Goal: Information Seeking & Learning: Learn about a topic

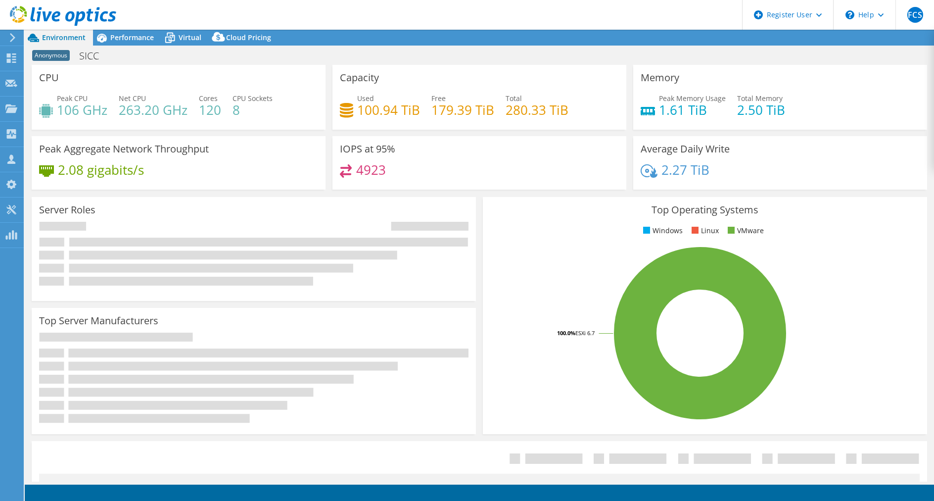
select select "EULondon"
select select "GBP"
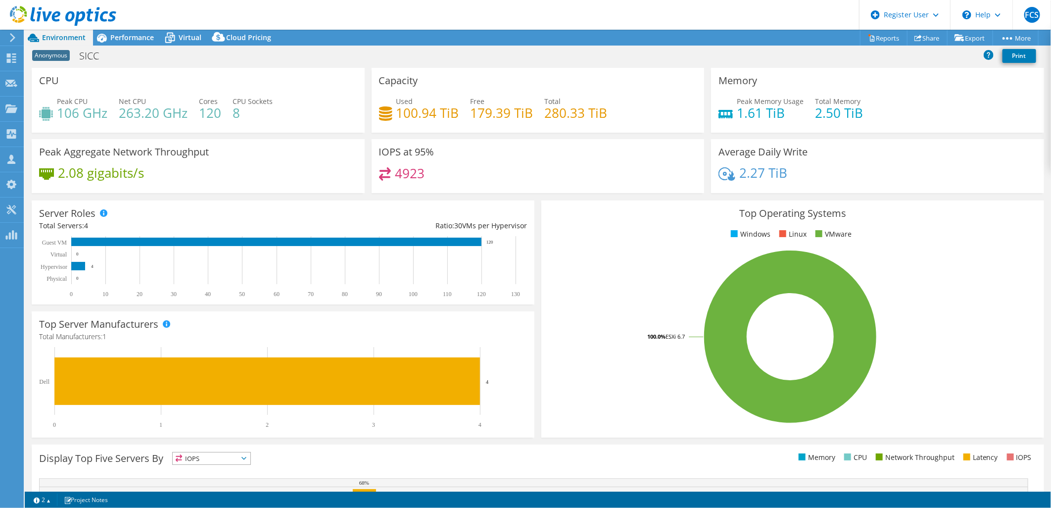
click at [508, 172] on div "4923" at bounding box center [538, 177] width 318 height 21
click at [316, 141] on div "Peak Aggregate Network Throughput 2.08 gigabits/s" at bounding box center [198, 166] width 333 height 54
click at [541, 271] on div "Top Operating Systems Windows Linux VMware 100.0% ESXi 6.7" at bounding box center [792, 318] width 503 height 237
click at [141, 39] on span "Performance" at bounding box center [132, 37] width 44 height 9
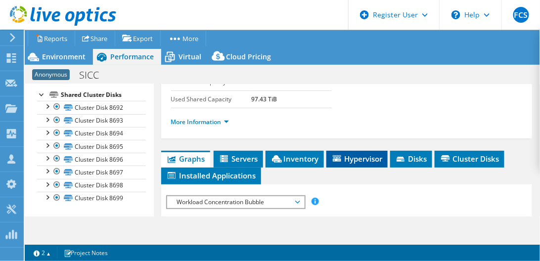
scroll to position [198, 0]
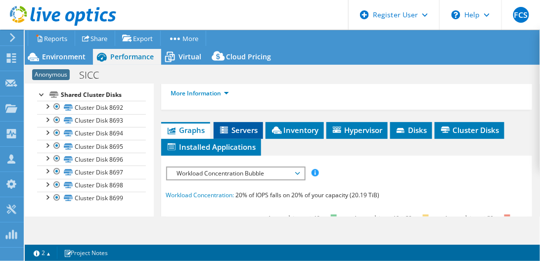
click at [250, 127] on span "Servers" at bounding box center [239, 130] width 40 height 10
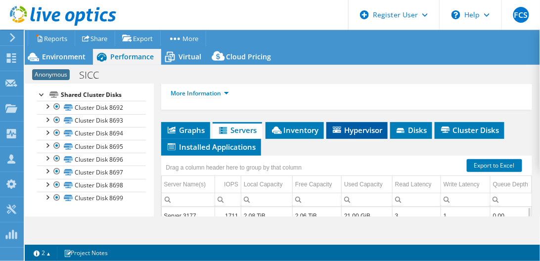
click at [371, 127] on span "Hypervisor" at bounding box center [356, 130] width 51 height 10
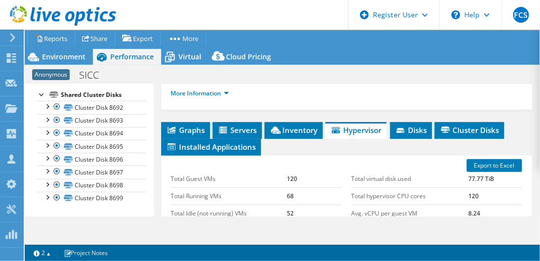
scroll to position [226, 0]
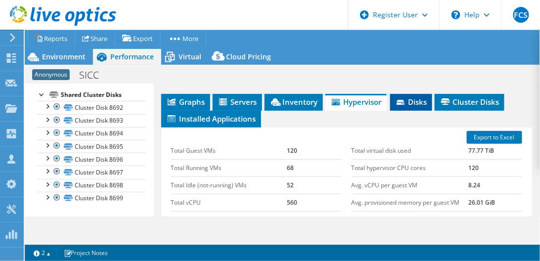
click at [412, 104] on li "Disks" at bounding box center [411, 102] width 42 height 17
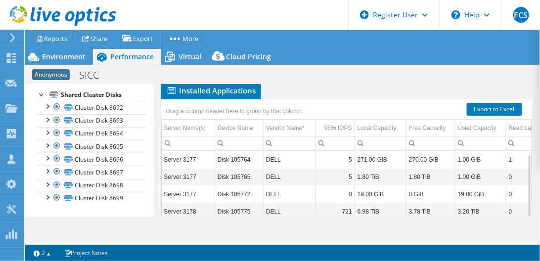
scroll to position [282, 0]
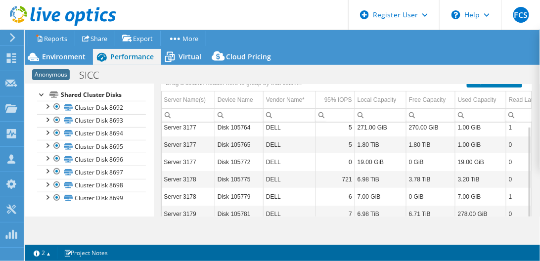
click at [377, 143] on td "1.80 TiB" at bounding box center [380, 144] width 51 height 17
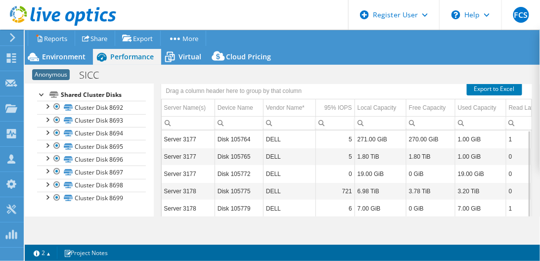
scroll to position [271, 0]
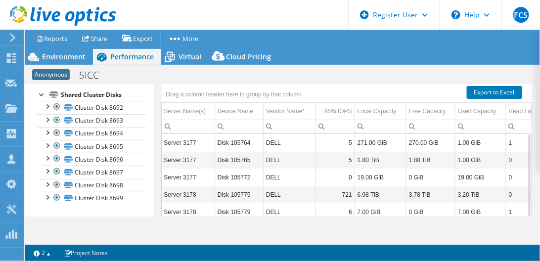
click at [242, 163] on td "Disk 105765" at bounding box center [239, 159] width 48 height 17
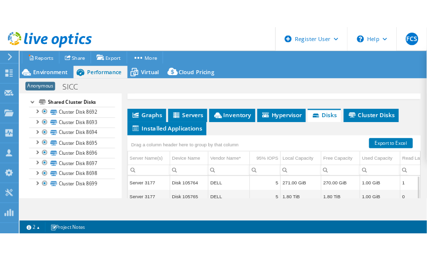
scroll to position [214, 0]
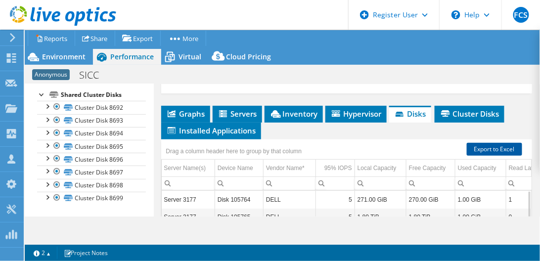
click at [480, 146] on link "Export to Excel" at bounding box center [494, 149] width 55 height 13
click at [303, 129] on ul "Graphs Servers Inventory Hypervisor Disks Cluster Disks Installed Applications" at bounding box center [347, 123] width 372 height 34
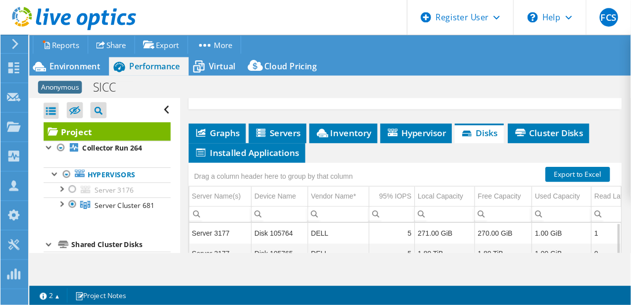
scroll to position [215, 0]
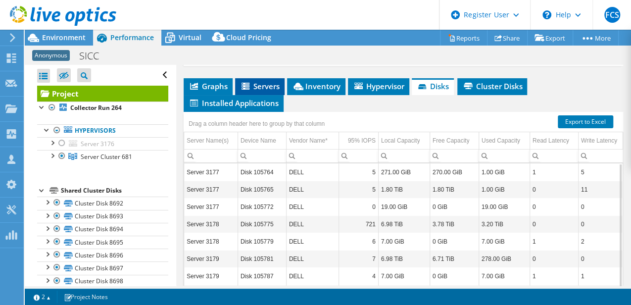
click at [271, 95] on li "Servers" at bounding box center [259, 86] width 49 height 17
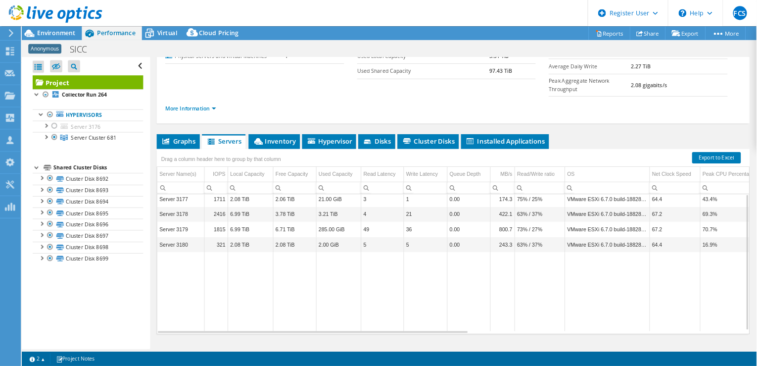
scroll to position [91, 0]
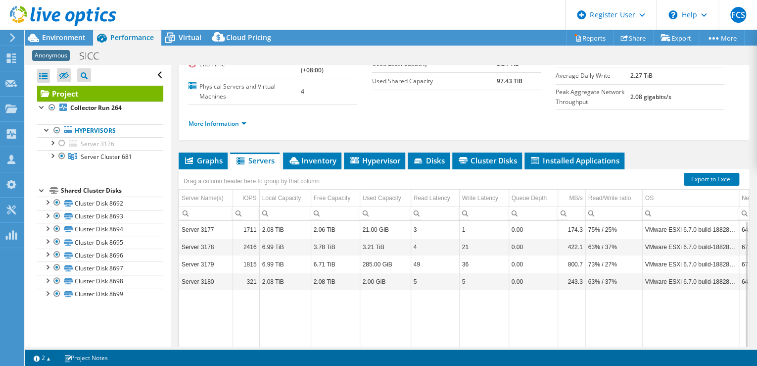
click at [649, 313] on td "Data grid" at bounding box center [690, 334] width 96 height 89
click at [330, 125] on ul "More Information" at bounding box center [463, 122] width 551 height 13
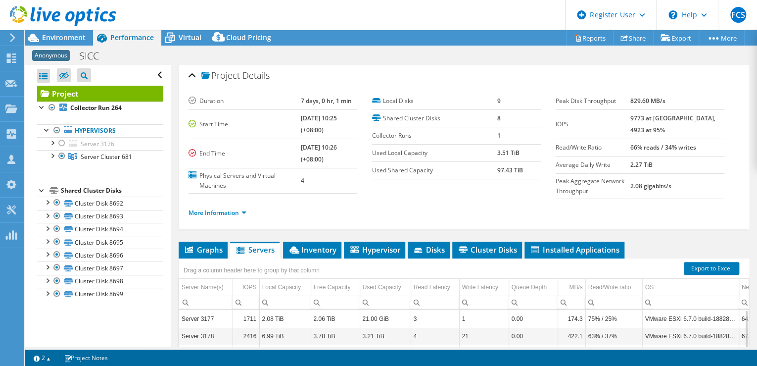
scroll to position [0, 0]
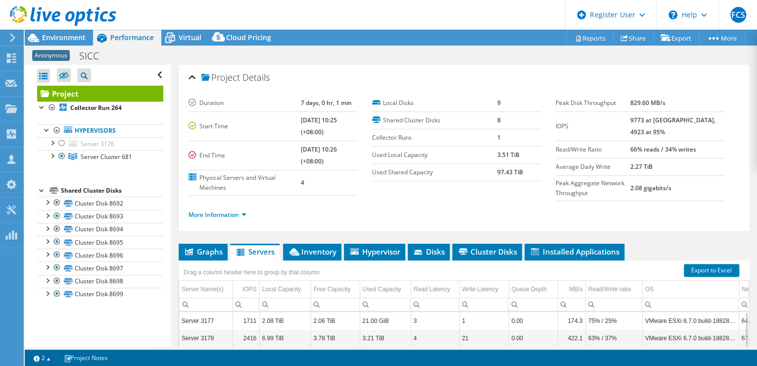
click at [249, 145] on td "End Time" at bounding box center [244, 154] width 112 height 29
click at [325, 163] on td "[DATE] 10:26 (+08:00)" at bounding box center [329, 154] width 56 height 29
click at [52, 154] on div at bounding box center [52, 155] width 10 height 10
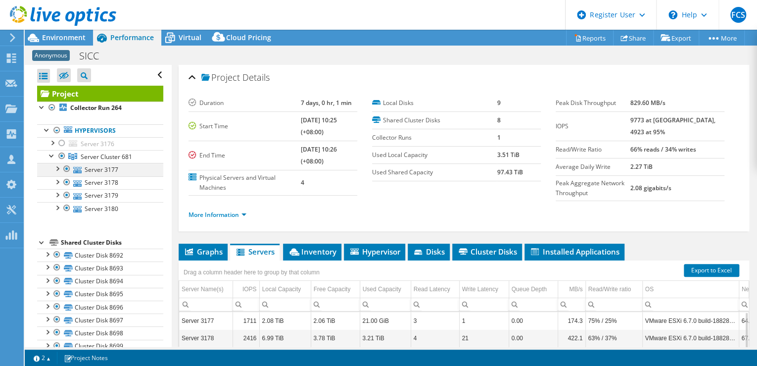
click at [58, 168] on div at bounding box center [57, 168] width 10 height 10
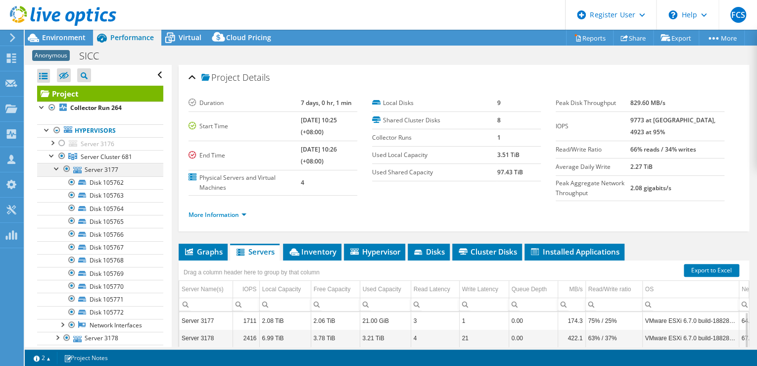
click at [58, 168] on div at bounding box center [57, 168] width 10 height 10
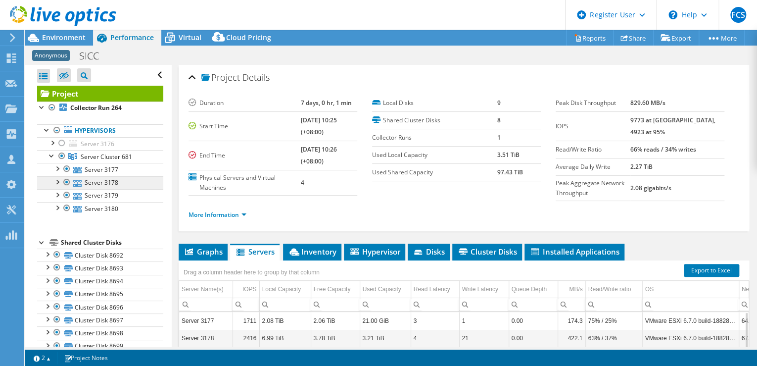
scroll to position [16, 0]
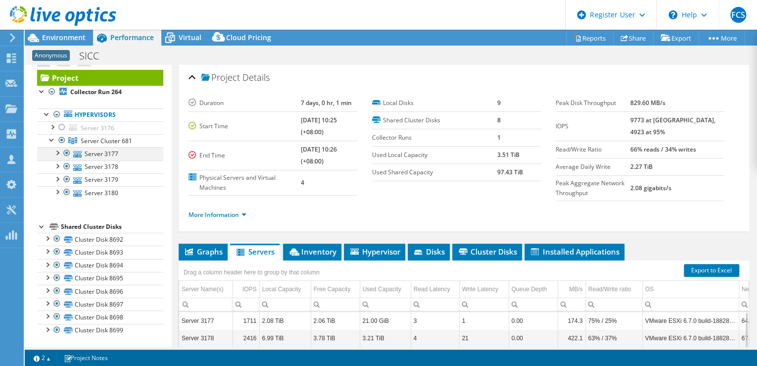
click at [57, 151] on div at bounding box center [57, 152] width 10 height 10
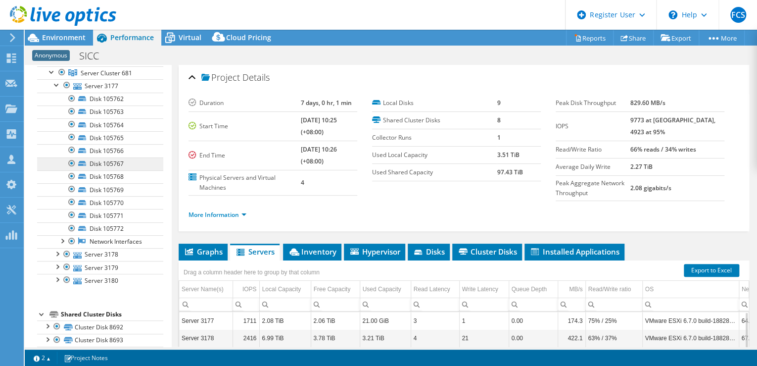
scroll to position [95, 0]
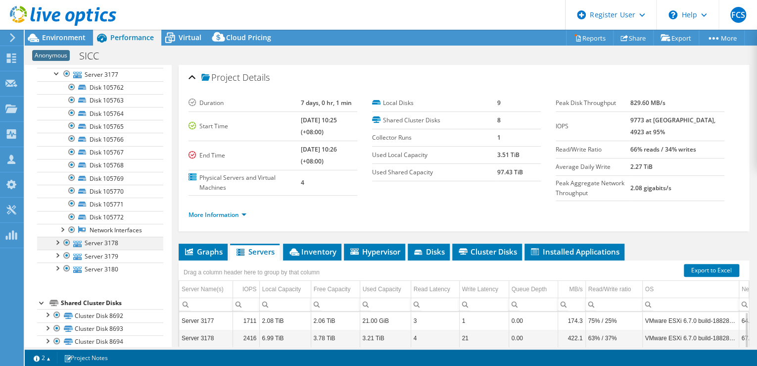
click at [58, 241] on div at bounding box center [57, 241] width 10 height 10
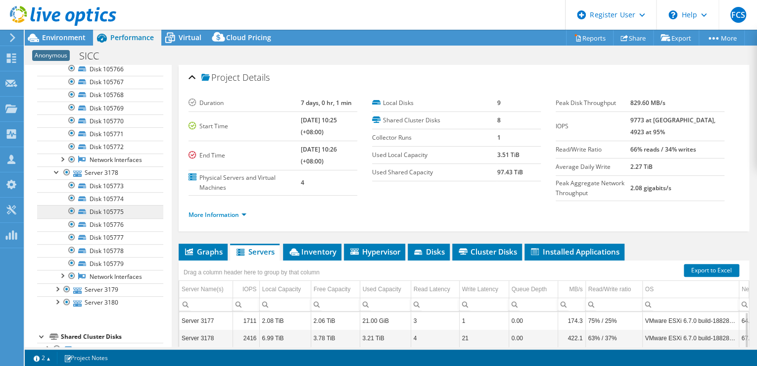
scroll to position [174, 0]
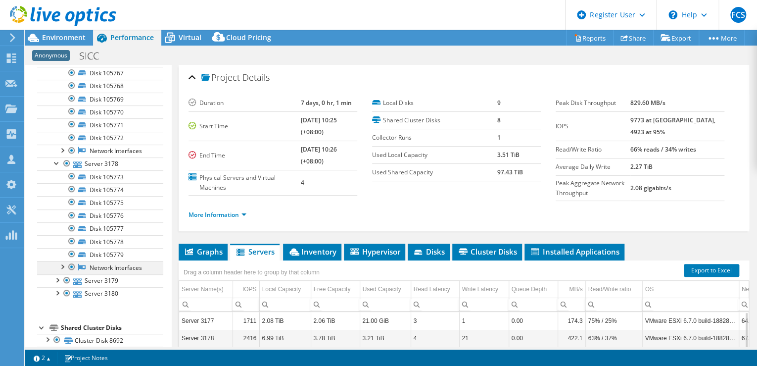
click at [61, 263] on div at bounding box center [62, 266] width 10 height 10
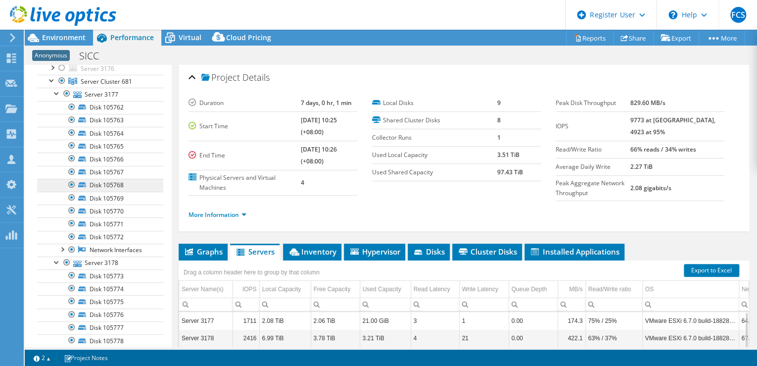
scroll to position [36, 0]
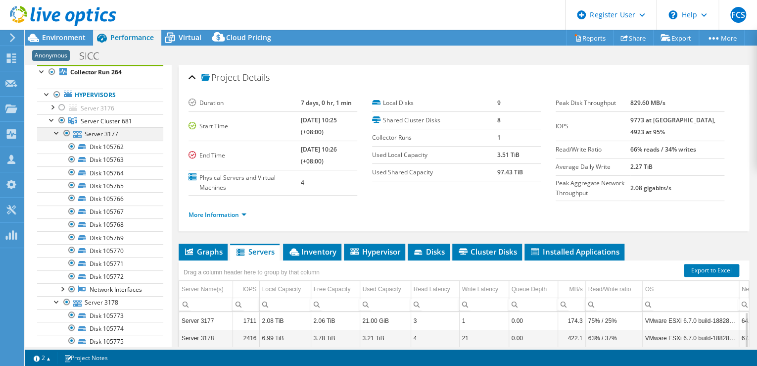
click at [55, 133] on div at bounding box center [57, 132] width 10 height 10
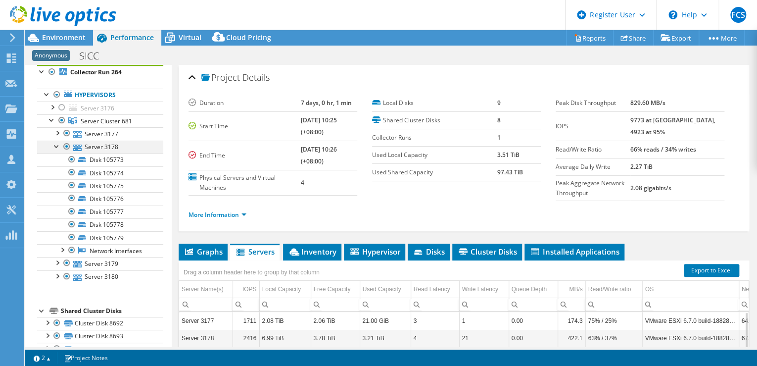
click at [57, 145] on div at bounding box center [57, 145] width 10 height 10
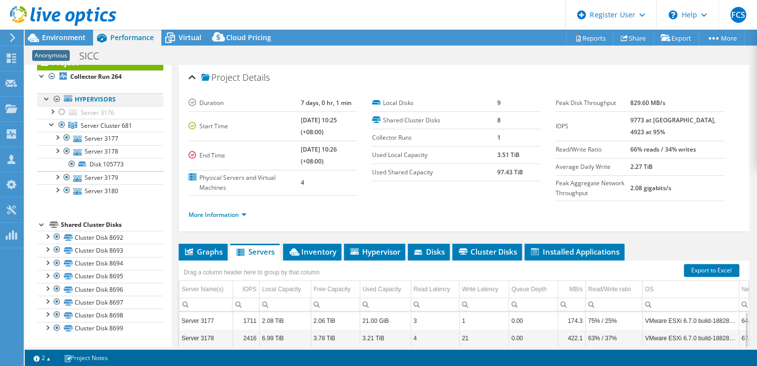
scroll to position [16, 0]
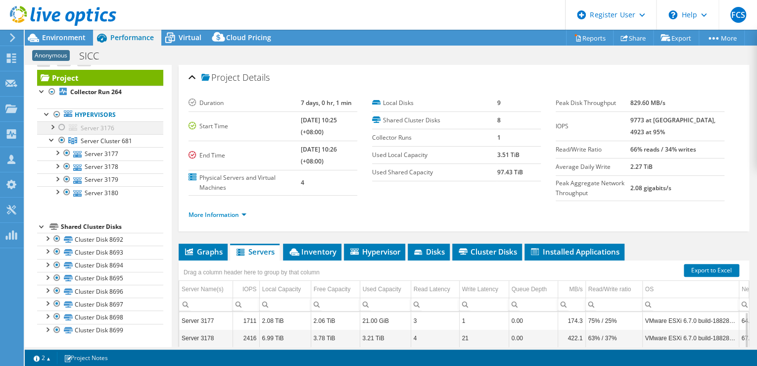
click at [51, 125] on div at bounding box center [52, 126] width 10 height 10
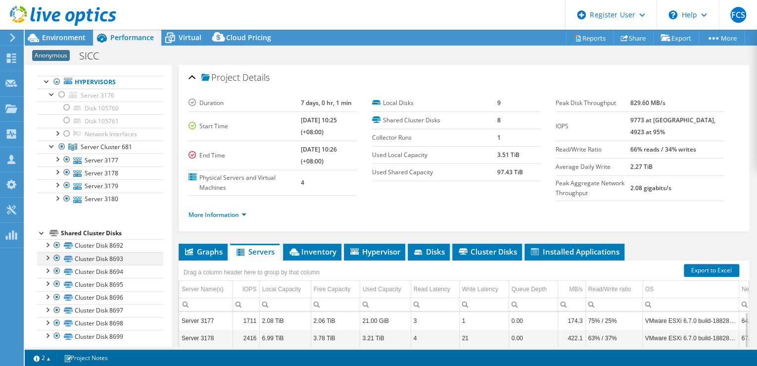
scroll to position [54, 0]
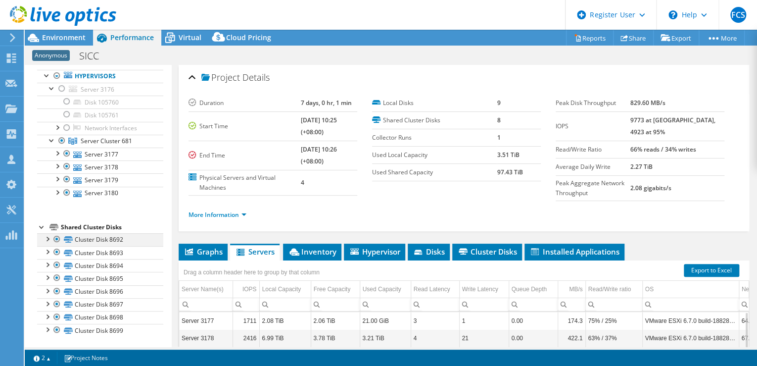
click at [47, 237] on div at bounding box center [47, 238] width 10 height 10
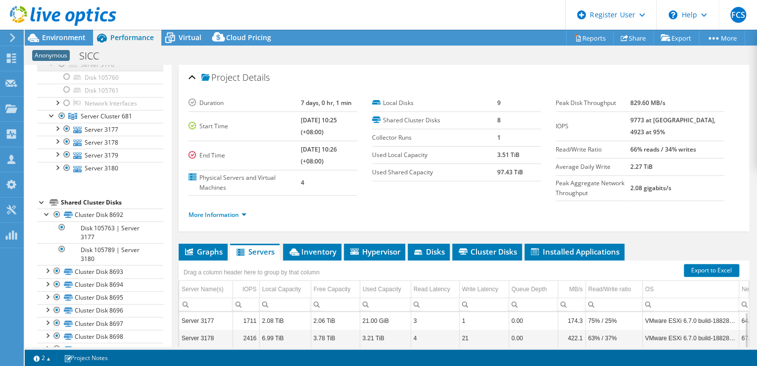
scroll to position [98, 0]
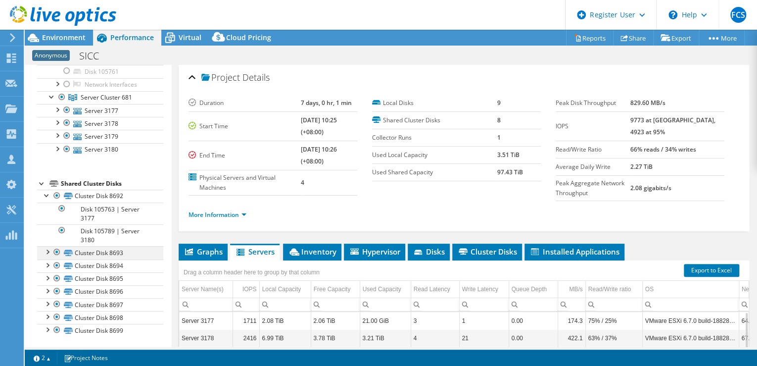
click at [46, 249] on div at bounding box center [47, 251] width 10 height 10
click at [42, 178] on div at bounding box center [42, 183] width 10 height 10
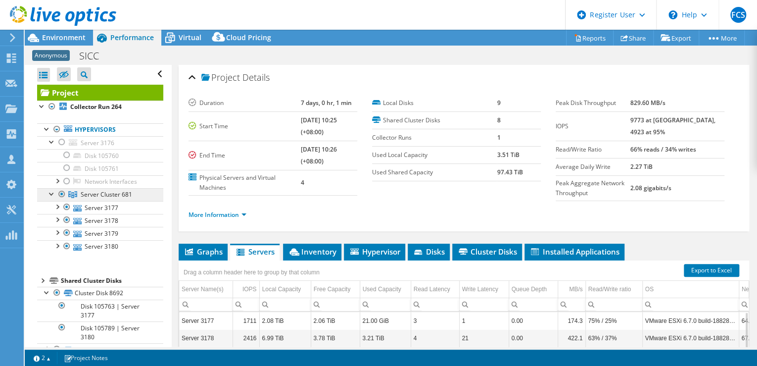
scroll to position [0, 0]
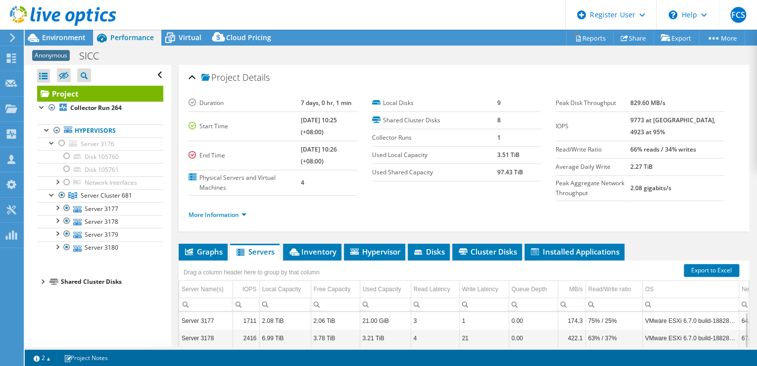
click at [44, 281] on div at bounding box center [42, 281] width 10 height 10
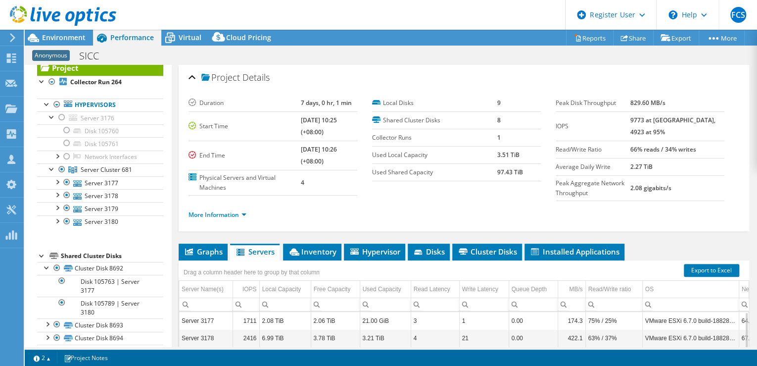
scroll to position [40, 0]
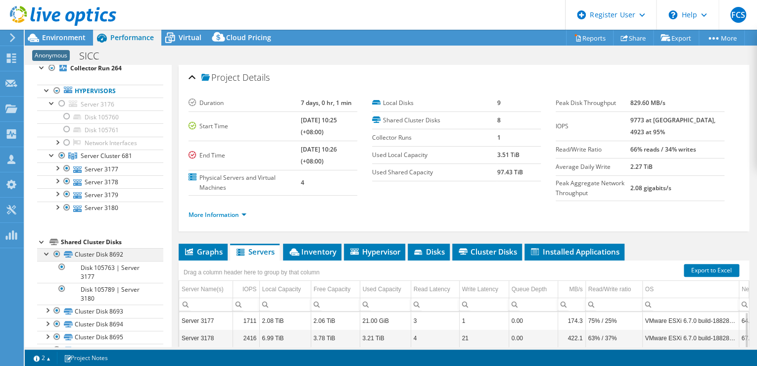
click at [45, 255] on div at bounding box center [47, 253] width 10 height 10
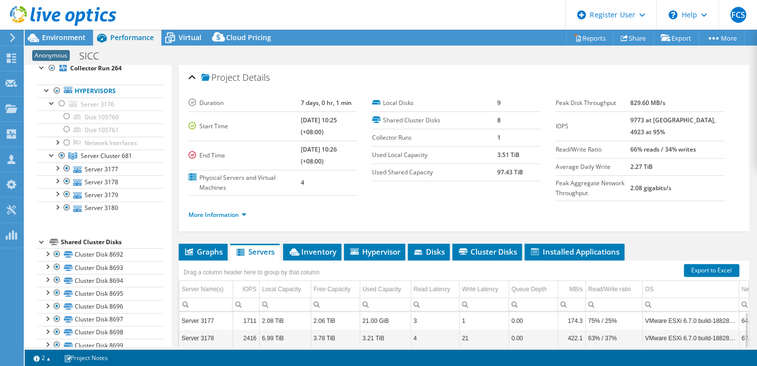
click at [64, 218] on ul "Hypervisors Server 3176 Disk 105760 Disk 105761" at bounding box center [100, 149] width 126 height 149
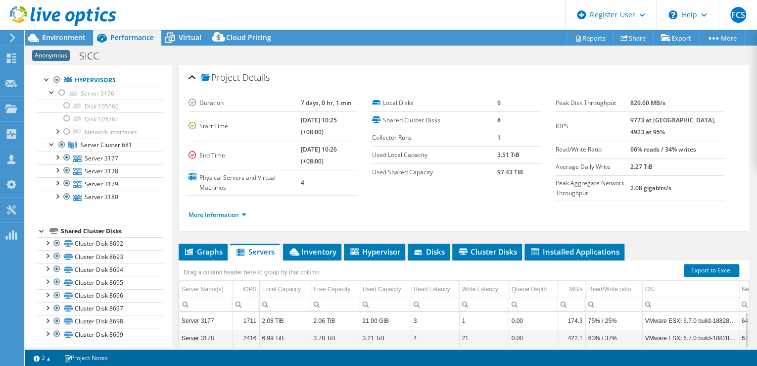
scroll to position [54, 0]
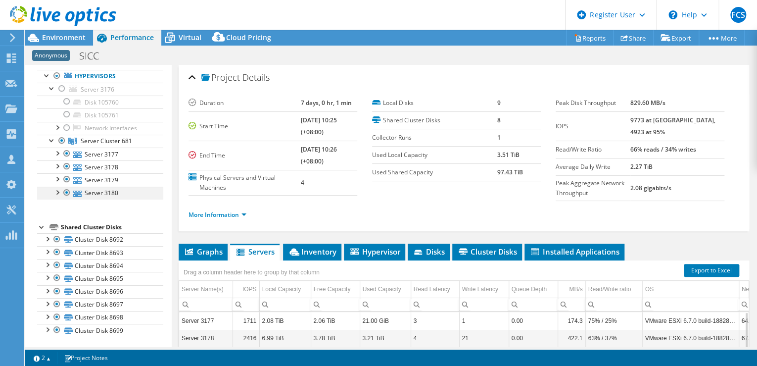
click at [55, 193] on div at bounding box center [57, 192] width 10 height 10
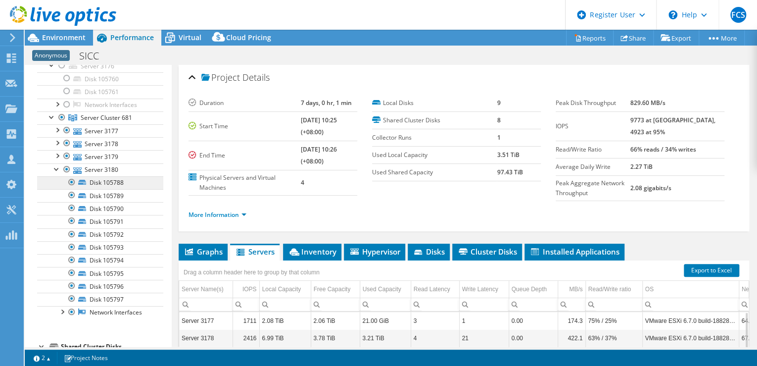
scroll to position [77, 0]
click at [57, 169] on div at bounding box center [57, 169] width 10 height 10
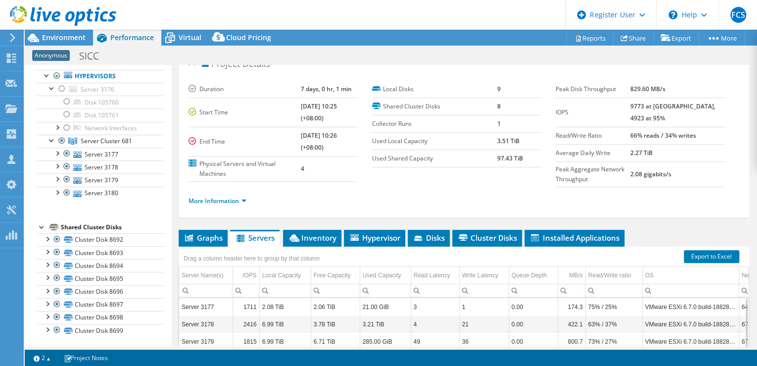
scroll to position [0, 0]
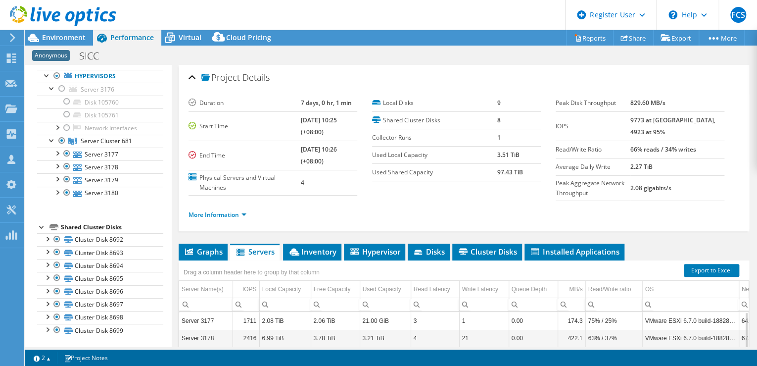
click at [328, 143] on td "[DATE] 10:26 (+08:00)" at bounding box center [329, 154] width 56 height 29
click at [216, 243] on li "Graphs" at bounding box center [203, 251] width 49 height 17
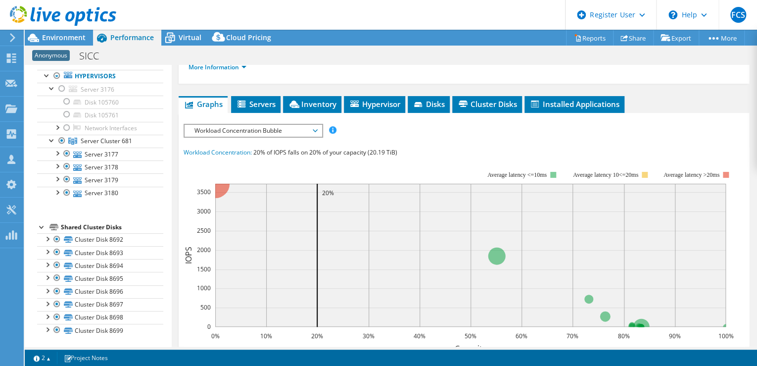
scroll to position [158, 0]
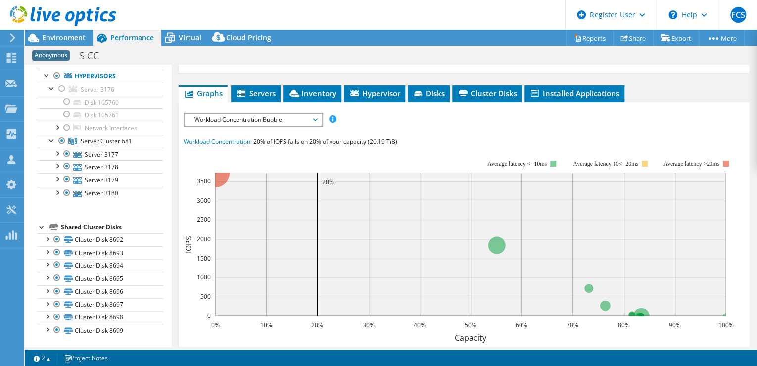
click at [274, 117] on span "Workload Concentration Bubble" at bounding box center [252, 120] width 127 height 12
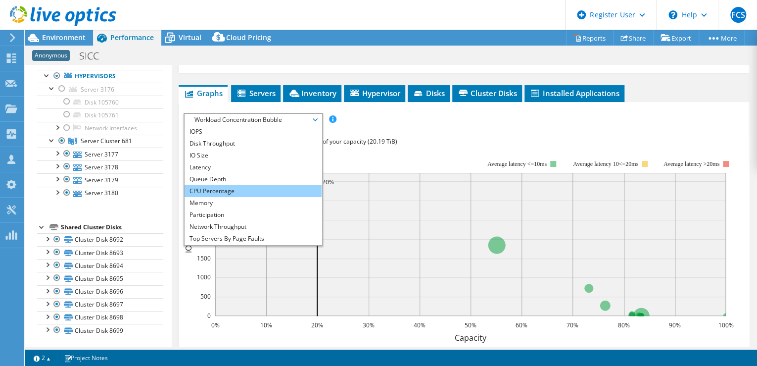
click at [249, 188] on li "CPU Percentage" at bounding box center [253, 191] width 137 height 12
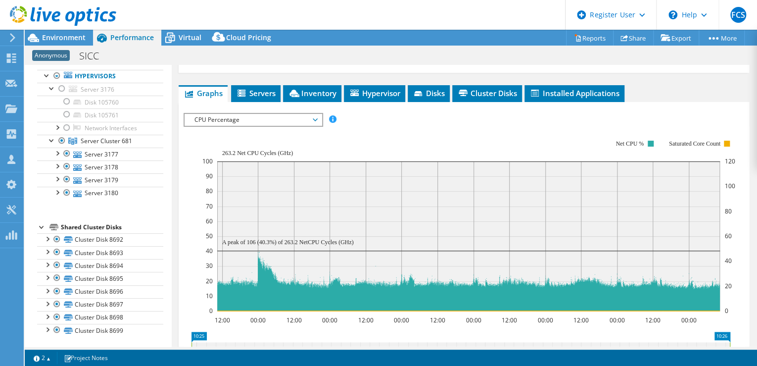
click at [406, 138] on rect at bounding box center [468, 225] width 533 height 198
click at [379, 134] on rect at bounding box center [468, 225] width 533 height 198
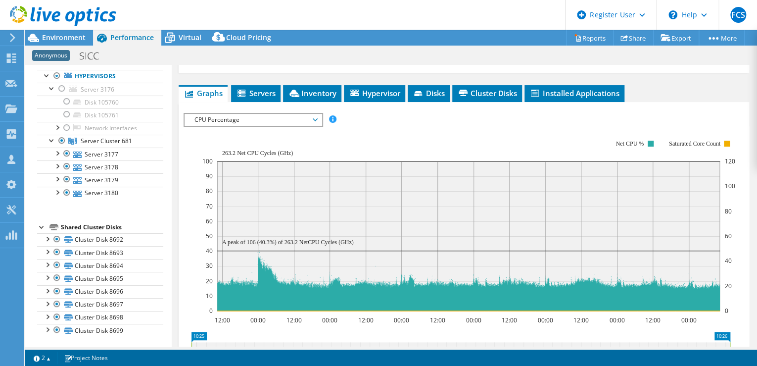
click at [379, 135] on rect at bounding box center [468, 225] width 533 height 198
click at [292, 121] on span "CPU Percentage" at bounding box center [252, 120] width 127 height 12
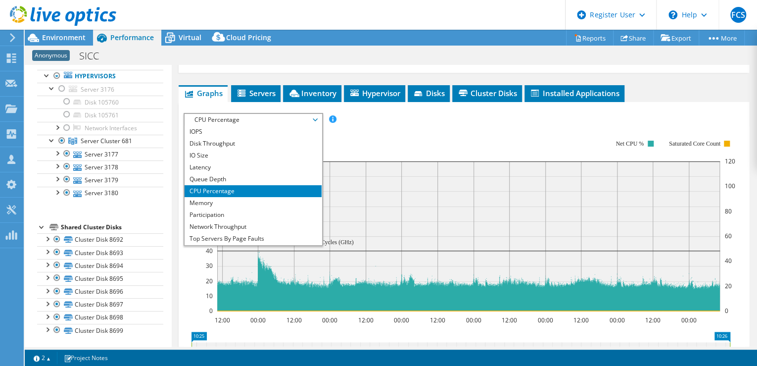
click at [292, 121] on span "CPU Percentage" at bounding box center [252, 120] width 127 height 12
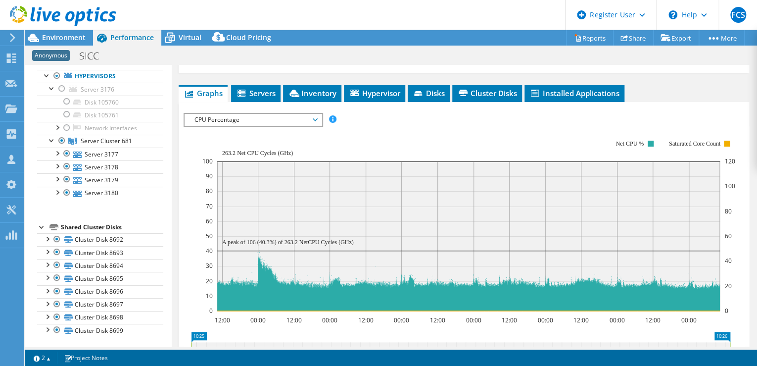
click at [292, 121] on span "CPU Percentage" at bounding box center [252, 120] width 127 height 12
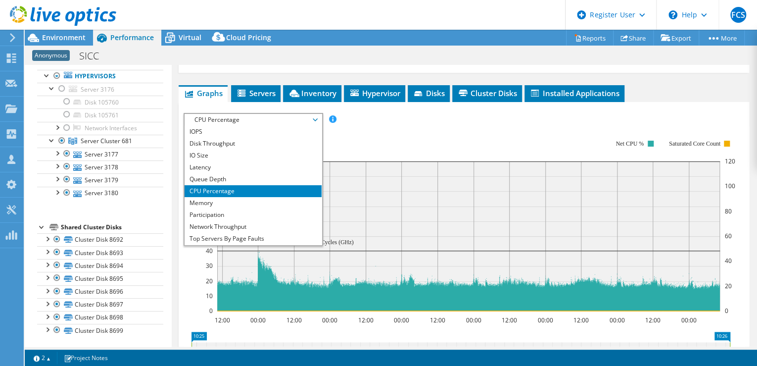
click at [292, 121] on span "CPU Percentage" at bounding box center [252, 120] width 127 height 12
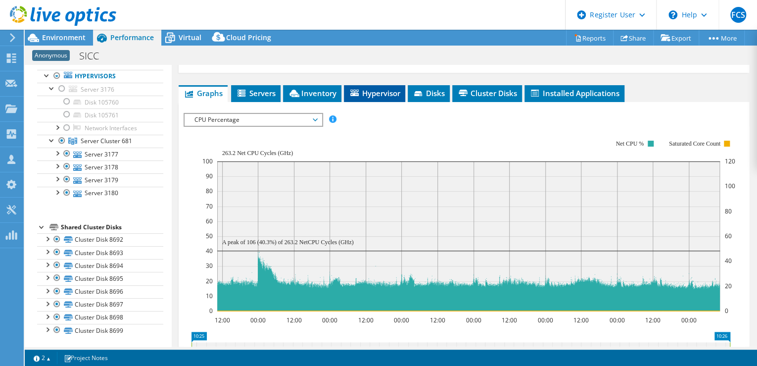
click at [381, 95] on span "Hypervisor" at bounding box center [374, 93] width 51 height 10
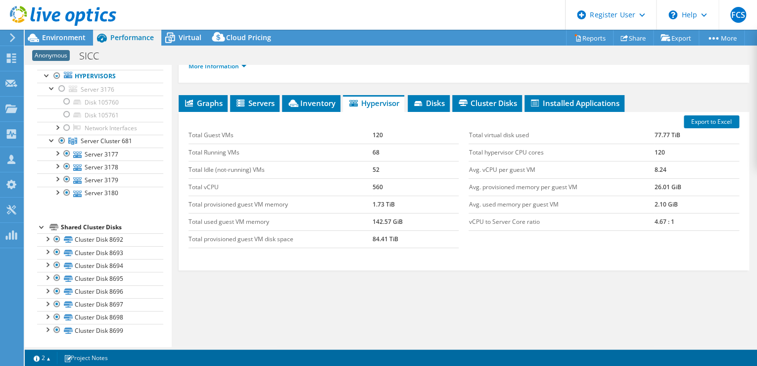
scroll to position [160, 0]
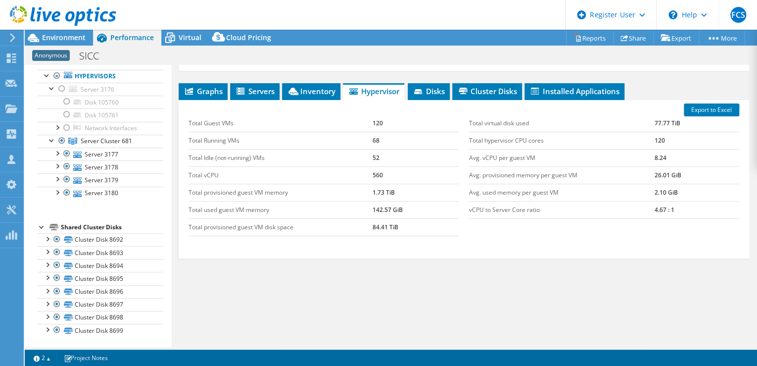
click at [346, 133] on td "Total Running VMs" at bounding box center [280, 140] width 184 height 17
click at [380, 138] on td "68" at bounding box center [415, 140] width 87 height 17
click at [690, 159] on td "8.24" at bounding box center [697, 157] width 85 height 17
click at [556, 227] on div "Total Guest VMs 120 Total Running VMs 68 Total Idle (not-running) VMs 52 Total …" at bounding box center [464, 175] width 561 height 141
click at [556, 229] on div "Total Guest VMs 120 Total Running VMs 68 Total Idle (not-running) VMs 52 Total …" at bounding box center [464, 175] width 561 height 141
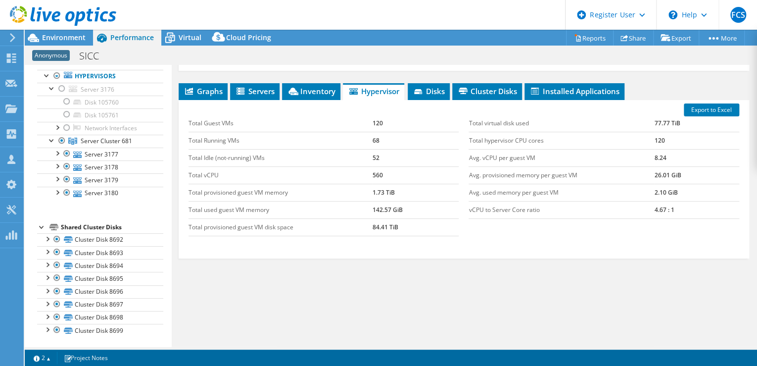
click at [557, 229] on div "Total Guest VMs 120 Total Running VMs 68 Total Idle (not-running) VMs 52 Total …" at bounding box center [464, 175] width 561 height 141
click at [422, 198] on tbody "Total Guest VMs 120 Total Running VMs 68 Total Idle (not-running) VMs 52 Total …" at bounding box center [323, 175] width 270 height 121
drag, startPoint x: 422, startPoint y: 198, endPoint x: 402, endPoint y: 188, distance: 23.0
click at [402, 188] on td "1.73 TiB" at bounding box center [415, 192] width 87 height 17
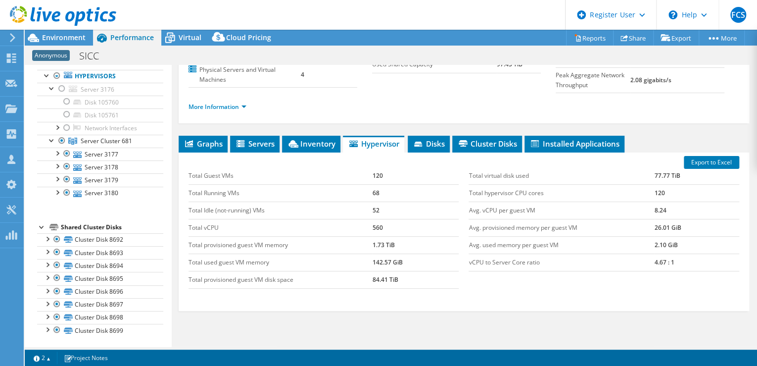
scroll to position [121, 0]
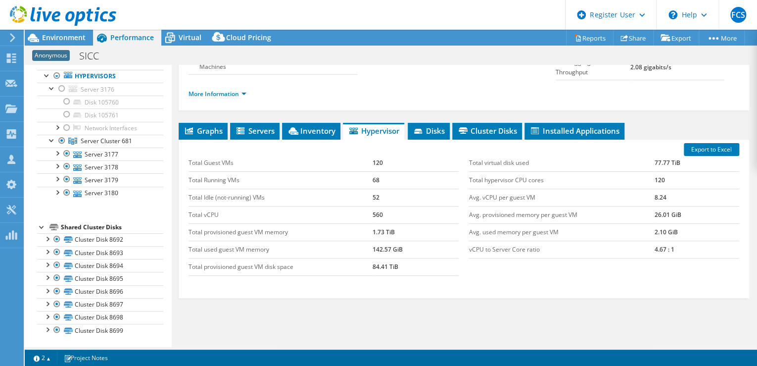
click at [446, 171] on td "68" at bounding box center [415, 179] width 87 height 17
click at [453, 165] on td "120" at bounding box center [415, 162] width 87 height 17
click at [464, 180] on div "Total virtual disk used 77.77 TiB Total hypervisor CPU cores 120 Avg. vCPU per …" at bounding box center [604, 206] width 280 height 124
click at [459, 184] on div "Total Guest VMs 120 Total Running VMs 68 Total Idle (not-running) VMs 52 Total …" at bounding box center [324, 214] width 280 height 141
click at [453, 196] on td "52" at bounding box center [415, 196] width 87 height 17
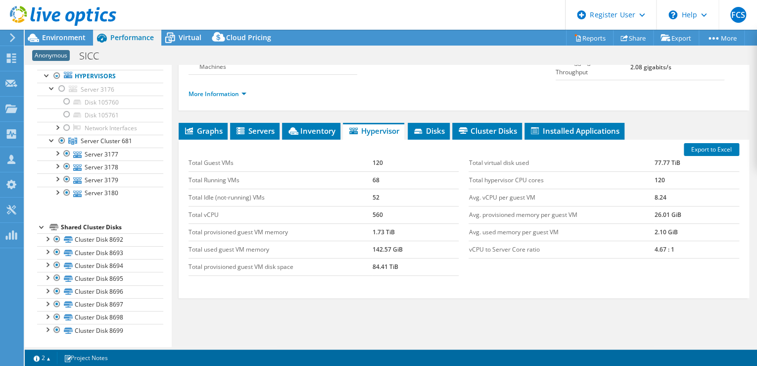
click at [453, 199] on td "52" at bounding box center [415, 196] width 87 height 17
click at [453, 194] on td "52" at bounding box center [415, 196] width 87 height 17
click at [452, 198] on td "52" at bounding box center [415, 196] width 87 height 17
click at [454, 174] on td "68" at bounding box center [415, 179] width 87 height 17
click at [459, 166] on div "Total Guest VMs 120 Total Running VMs 68 Total Idle (not-running) VMs 52 Total …" at bounding box center [324, 214] width 280 height 141
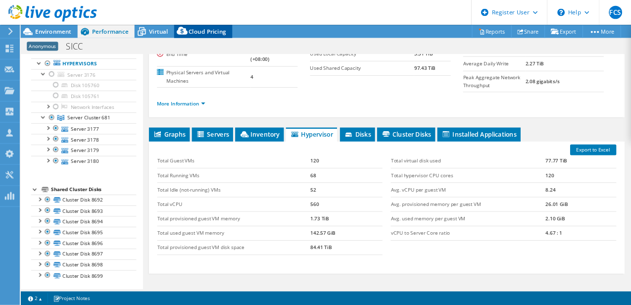
scroll to position [79, 0]
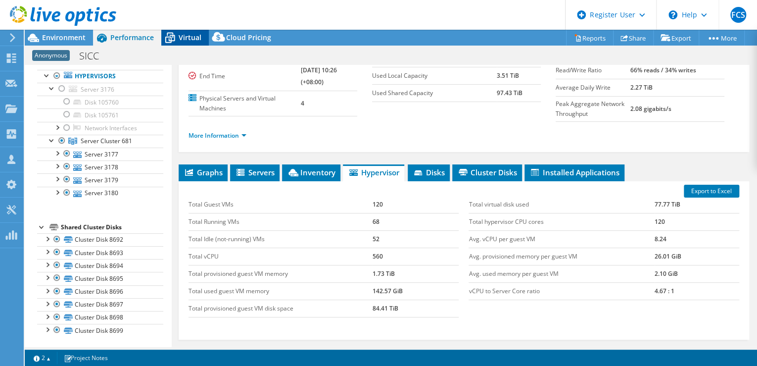
click at [186, 37] on span "Virtual" at bounding box center [190, 37] width 23 height 9
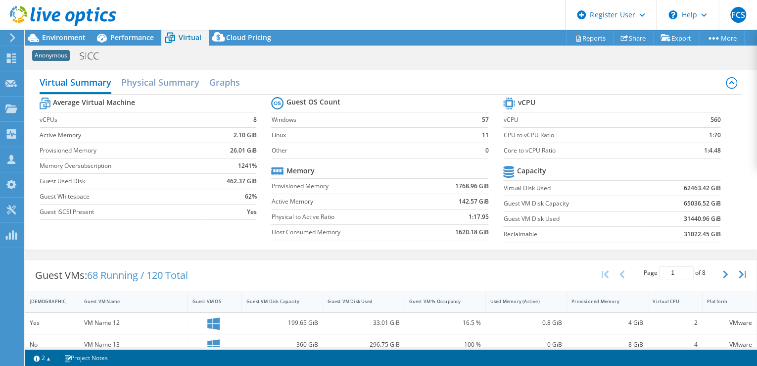
click at [611, 188] on label "Virtual Disk Used" at bounding box center [574, 188] width 142 height 10
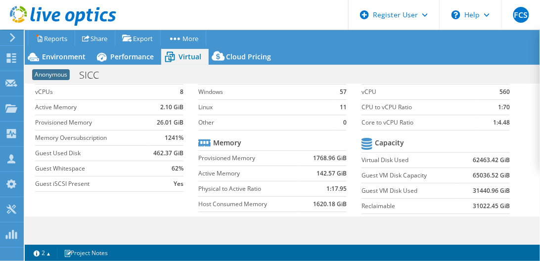
scroll to position [56, 0]
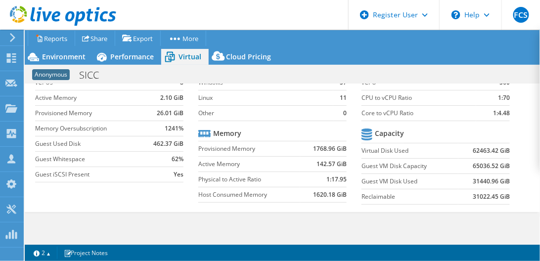
click at [421, 132] on tr "Capacity" at bounding box center [436, 134] width 148 height 17
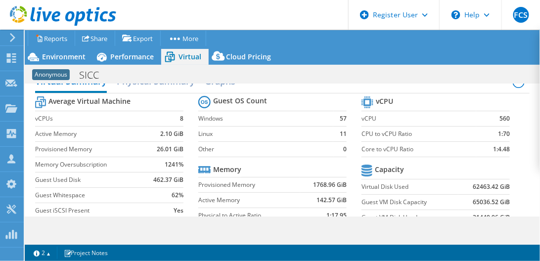
scroll to position [28, 0]
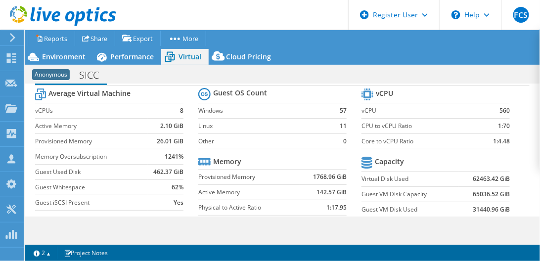
click at [426, 127] on label "CPU to vCPU Ratio" at bounding box center [419, 126] width 115 height 10
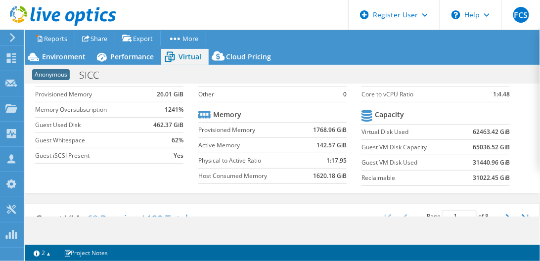
scroll to position [85, 0]
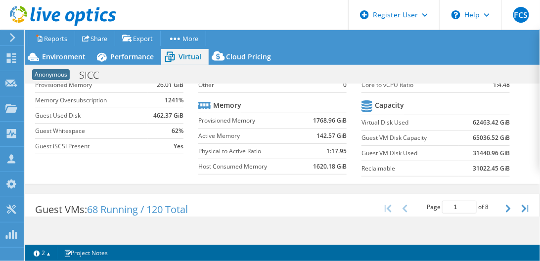
click at [428, 123] on label "Virtual Disk Used" at bounding box center [410, 123] width 97 height 10
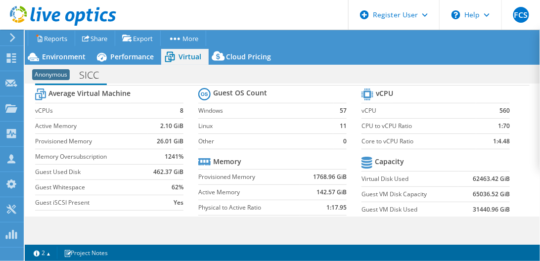
scroll to position [56, 0]
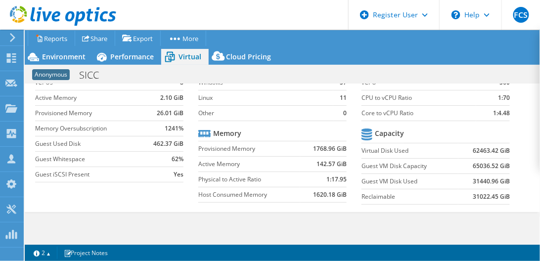
click at [429, 147] on label "Virtual Disk Used" at bounding box center [410, 151] width 97 height 10
drag, startPoint x: 372, startPoint y: 181, endPoint x: 490, endPoint y: 181, distance: 118.7
click at [490, 181] on tr "Guest VM Disk Used 31440.96 GiB" at bounding box center [436, 181] width 148 height 15
drag, startPoint x: 490, startPoint y: 181, endPoint x: 461, endPoint y: 180, distance: 29.2
click at [462, 180] on td "31440.96 GiB" at bounding box center [484, 181] width 51 height 15
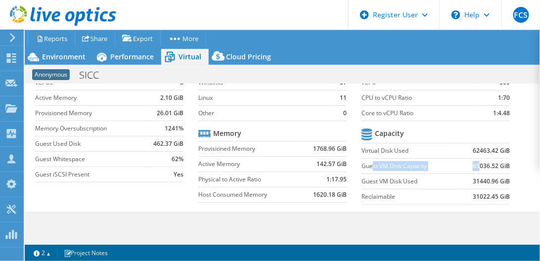
drag, startPoint x: 370, startPoint y: 165, endPoint x: 477, endPoint y: 166, distance: 107.4
click at [477, 166] on tr "Guest VM Disk Capacity 65036.52 GiB" at bounding box center [436, 165] width 148 height 15
drag, startPoint x: 477, startPoint y: 166, endPoint x: 427, endPoint y: 185, distance: 53.1
click at [429, 185] on td "Guest VM Disk Used" at bounding box center [410, 181] width 97 height 15
drag, startPoint x: 379, startPoint y: 147, endPoint x: 480, endPoint y: 152, distance: 101.0
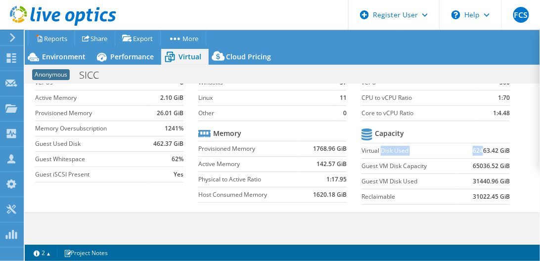
click at [480, 152] on tr "Virtual Disk Used 62463.42 GiB" at bounding box center [436, 150] width 148 height 15
drag, startPoint x: 480, startPoint y: 152, endPoint x: 448, endPoint y: 155, distance: 32.7
click at [448, 155] on td "Virtual Disk Used" at bounding box center [410, 150] width 97 height 15
click at [446, 179] on label "Guest VM Disk Used" at bounding box center [410, 182] width 97 height 10
click at [450, 177] on label "Guest VM Disk Used" at bounding box center [410, 182] width 97 height 10
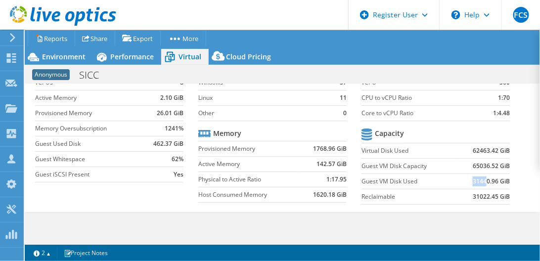
drag, startPoint x: 468, startPoint y: 181, endPoint x: 483, endPoint y: 182, distance: 15.4
click at [483, 182] on td "31440.96 GiB" at bounding box center [484, 181] width 51 height 15
drag, startPoint x: 483, startPoint y: 182, endPoint x: 465, endPoint y: 182, distance: 18.3
click at [465, 182] on td "31440.96 GiB" at bounding box center [484, 181] width 51 height 15
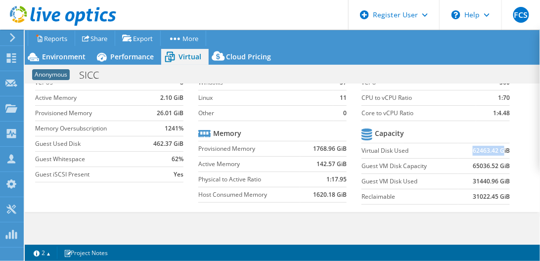
drag, startPoint x: 442, startPoint y: 145, endPoint x: 499, endPoint y: 147, distance: 56.9
click at [499, 147] on tr "Virtual Disk Used 62463.42 GiB" at bounding box center [436, 150] width 148 height 15
drag, startPoint x: 499, startPoint y: 147, endPoint x: 472, endPoint y: 146, distance: 26.3
click at [474, 146] on b "62463.42 GiB" at bounding box center [491, 151] width 37 height 10
drag, startPoint x: 454, startPoint y: 178, endPoint x: 494, endPoint y: 180, distance: 40.6
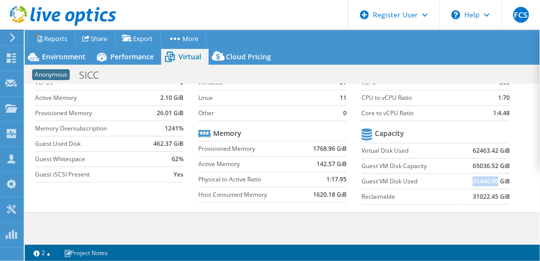
click at [494, 180] on tr "Guest VM Disk Used 31440.96 GiB" at bounding box center [436, 181] width 148 height 15
drag, startPoint x: 494, startPoint y: 180, endPoint x: 493, endPoint y: 195, distance: 14.9
click at [493, 195] on td "31022.45 GiB" at bounding box center [484, 196] width 51 height 15
drag, startPoint x: 493, startPoint y: 195, endPoint x: 464, endPoint y: 195, distance: 29.2
click at [464, 194] on td "31022.45 GiB" at bounding box center [484, 196] width 51 height 15
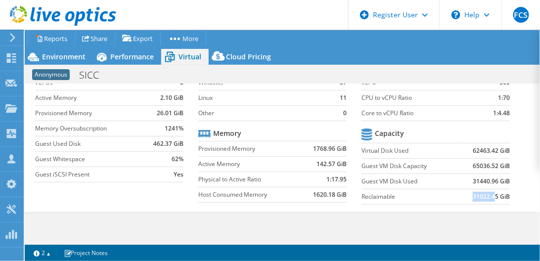
drag, startPoint x: 463, startPoint y: 193, endPoint x: 490, endPoint y: 194, distance: 26.7
click at [490, 194] on td "31022.45 GiB" at bounding box center [484, 196] width 51 height 15
drag, startPoint x: 490, startPoint y: 194, endPoint x: 490, endPoint y: 166, distance: 28.2
click at [490, 166] on td "65036.52 GiB" at bounding box center [484, 165] width 51 height 15
drag, startPoint x: 490, startPoint y: 166, endPoint x: 484, endPoint y: 151, distance: 15.5
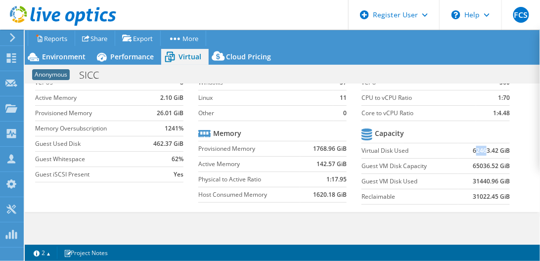
click at [484, 151] on b "62463.42 GiB" at bounding box center [491, 151] width 37 height 10
click at [481, 151] on b "62463.42 GiB" at bounding box center [491, 151] width 37 height 10
click at [474, 146] on b "62463.42 GiB" at bounding box center [491, 151] width 37 height 10
drag, startPoint x: 474, startPoint y: 146, endPoint x: 462, endPoint y: 163, distance: 20.6
click at [462, 161] on td "65036.52 GiB" at bounding box center [484, 165] width 51 height 15
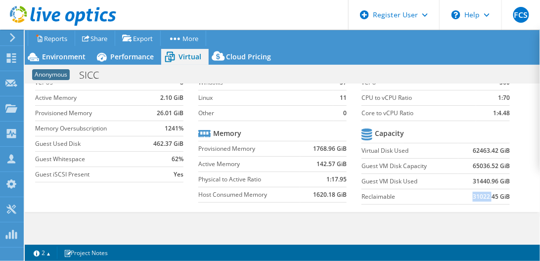
drag, startPoint x: 471, startPoint y: 193, endPoint x: 488, endPoint y: 196, distance: 17.0
click at [488, 196] on b "31022.45 GiB" at bounding box center [491, 197] width 37 height 10
drag, startPoint x: 488, startPoint y: 196, endPoint x: 479, endPoint y: 182, distance: 16.2
click at [479, 182] on td "31440.96 GiB" at bounding box center [484, 181] width 51 height 15
drag, startPoint x: 479, startPoint y: 182, endPoint x: 469, endPoint y: 147, distance: 36.0
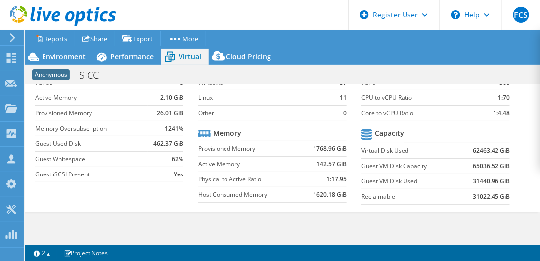
click at [473, 147] on b "62463.42 GiB" at bounding box center [491, 151] width 37 height 10
drag, startPoint x: 460, startPoint y: 167, endPoint x: 496, endPoint y: 167, distance: 35.6
click at [496, 167] on td "65036.52 GiB" at bounding box center [484, 165] width 51 height 15
drag, startPoint x: 496, startPoint y: 167, endPoint x: 465, endPoint y: 166, distance: 30.7
click at [465, 166] on td "65036.52 GiB" at bounding box center [484, 165] width 51 height 15
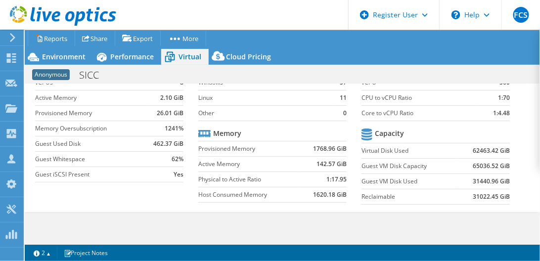
click at [358, 163] on section "Guest OS Count Windows 57 Linux 11 Other 0 Memory Provisioned Memory 1768.96 Gi…" at bounding box center [279, 132] width 163 height 150
click at [74, 62] on div "Environment" at bounding box center [59, 57] width 68 height 16
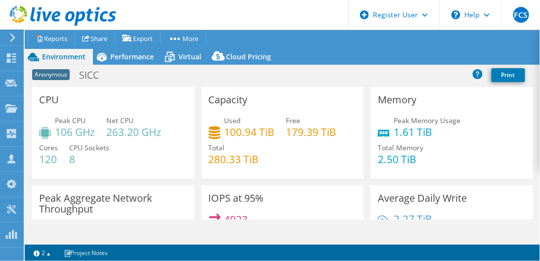
scroll to position [79, 0]
click at [127, 57] on span "Performance" at bounding box center [132, 56] width 44 height 9
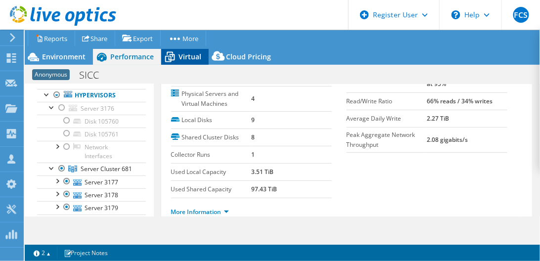
click at [183, 55] on span "Virtual" at bounding box center [190, 56] width 23 height 9
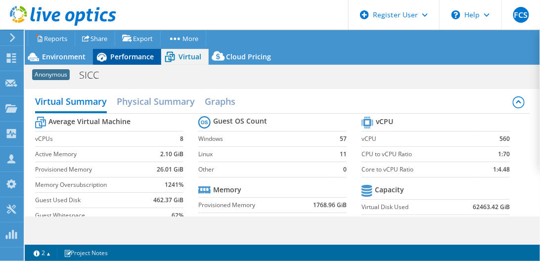
click at [123, 59] on span "Performance" at bounding box center [132, 56] width 44 height 9
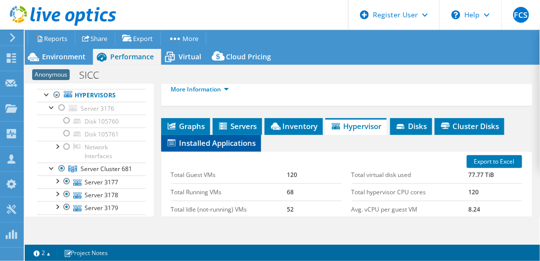
scroll to position [226, 0]
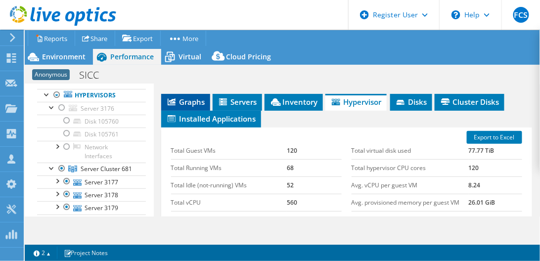
click at [192, 99] on span "Graphs" at bounding box center [185, 102] width 39 height 10
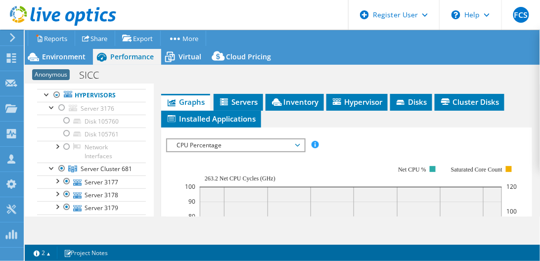
click at [201, 140] on span "CPU Percentage" at bounding box center [235, 146] width 127 height 12
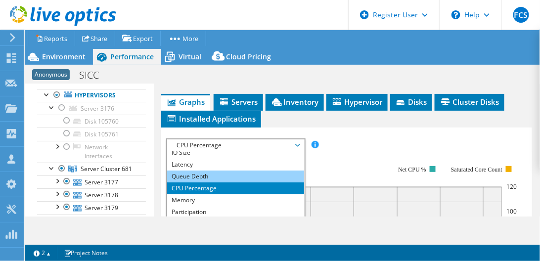
scroll to position [36, 0]
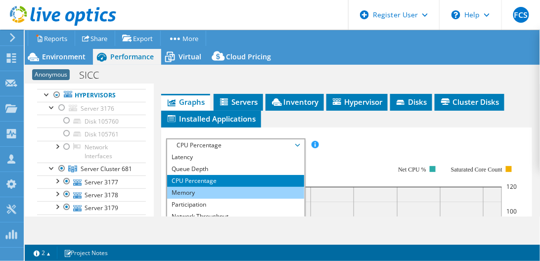
click at [204, 187] on li "Memory" at bounding box center [235, 193] width 137 height 12
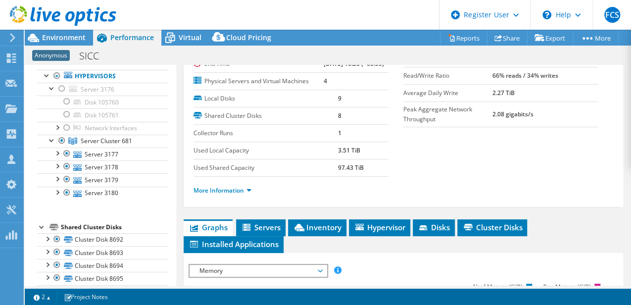
scroll to position [93, 0]
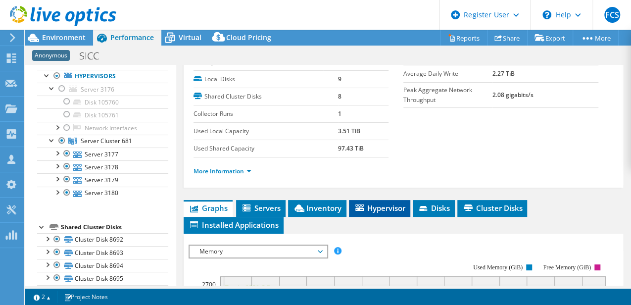
click at [371, 213] on span "Hypervisor" at bounding box center [379, 208] width 51 height 10
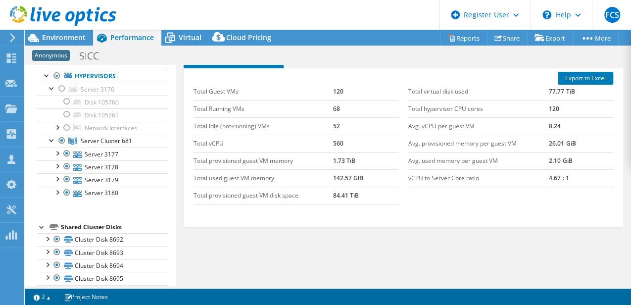
scroll to position [36, 0]
click at [227, 47] on span "Graphs" at bounding box center [207, 43] width 39 height 10
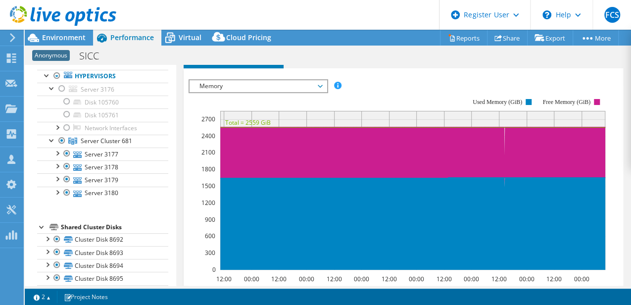
click at [258, 92] on span "Memory" at bounding box center [257, 86] width 127 height 12
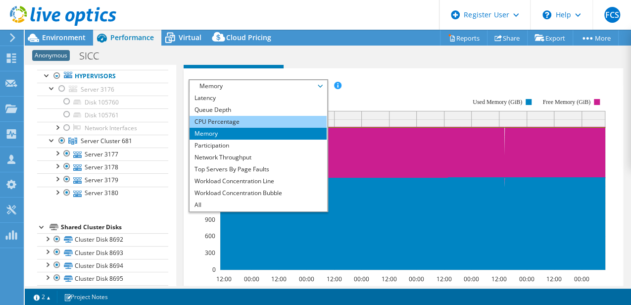
click at [246, 128] on li "CPU Percentage" at bounding box center [257, 122] width 137 height 12
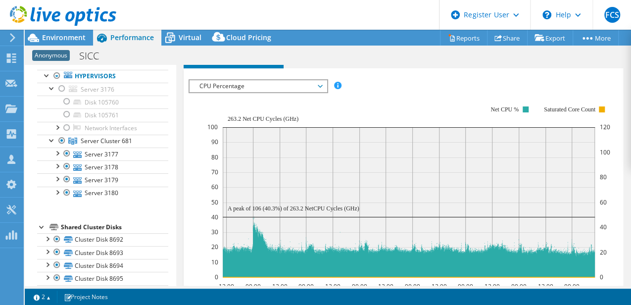
scroll to position [291, 0]
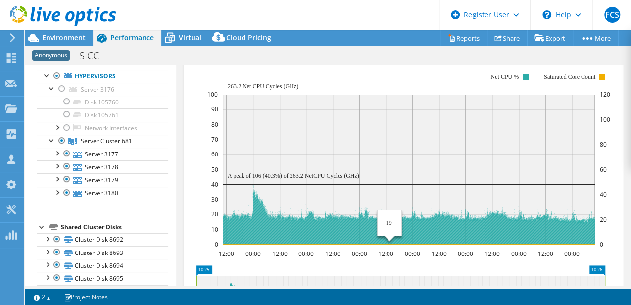
click at [388, 215] on rect at bounding box center [409, 169] width 372 height 150
click at [257, 239] on icon at bounding box center [409, 214] width 372 height 60
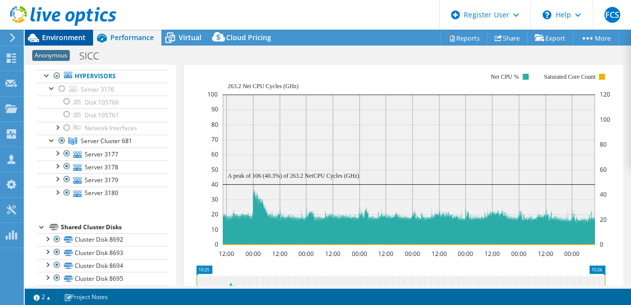
click at [66, 33] on div "FCS Dell User Florin Cristian Stan F.Stan@dell.com Dell My Profile Log Out \n H…" at bounding box center [315, 152] width 631 height 305
click at [82, 36] on span "Environment" at bounding box center [64, 37] width 44 height 9
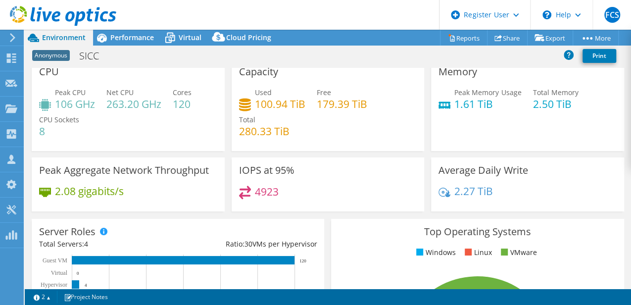
scroll to position [0, 0]
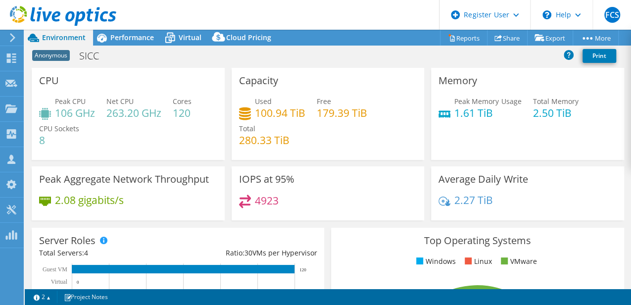
click at [189, 114] on h4 "120" at bounding box center [182, 112] width 19 height 11
click at [183, 140] on div "Peak CPU 106 GHz Net CPU 263.20 GHz Cores 120 CPU Sockets 8" at bounding box center [128, 125] width 178 height 59
click at [163, 139] on div "Peak CPU 106 GHz Net CPU 263.20 GHz Cores 120 CPU Sockets 8" at bounding box center [128, 125] width 178 height 59
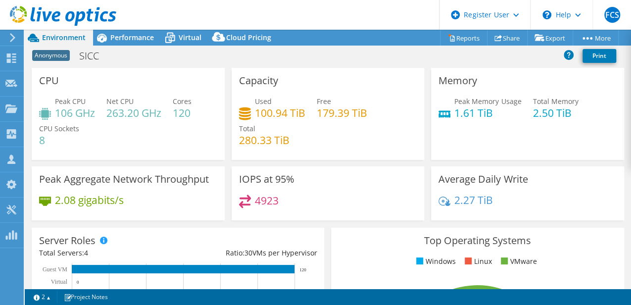
click at [163, 140] on div "Peak CPU 106 GHz Net CPU 263.20 GHz Cores 120 CPU Sockets 8" at bounding box center [128, 125] width 178 height 59
click at [165, 139] on div "Peak CPU 106 GHz Net CPU 263.20 GHz Cores 120 CPU Sockets 8" at bounding box center [128, 125] width 178 height 59
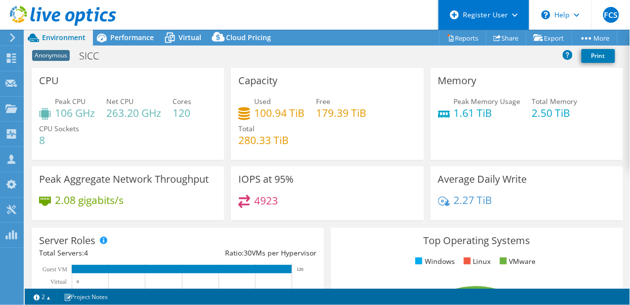
scroll to position [36, 0]
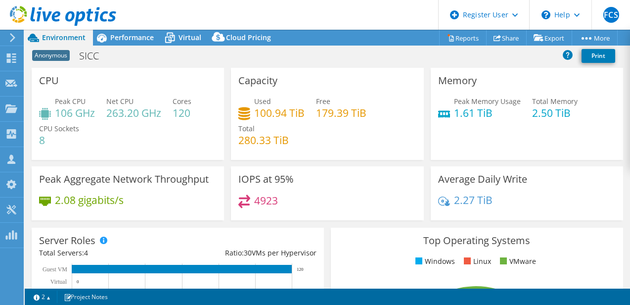
select select "EULondon"
select select "GBP"
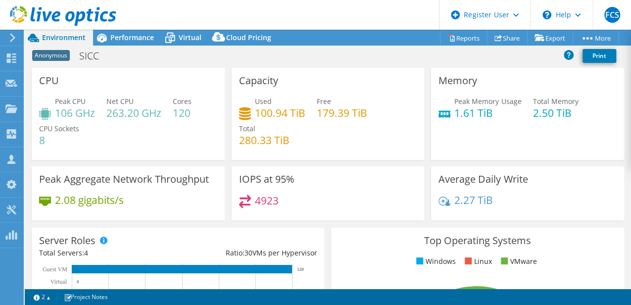
scroll to position [36, 0]
click at [181, 40] on span "Virtual" at bounding box center [190, 37] width 23 height 9
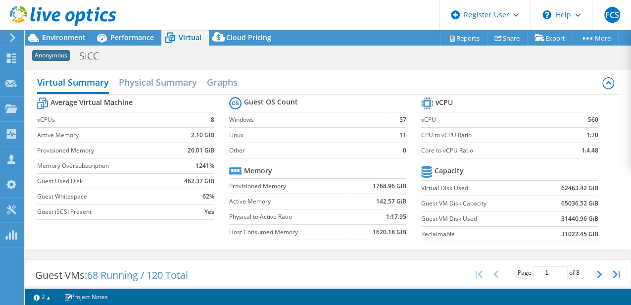
click at [547, 163] on td at bounding box center [567, 171] width 61 height 17
click at [127, 41] on span "Performance" at bounding box center [132, 37] width 44 height 9
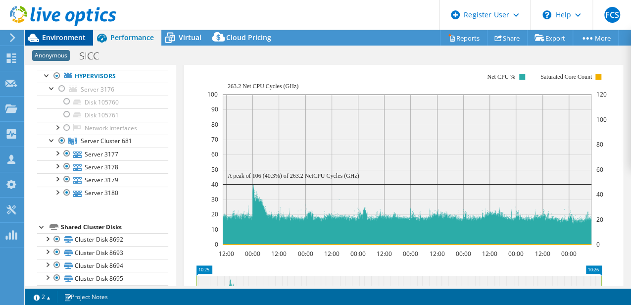
click at [80, 36] on span "Environment" at bounding box center [64, 37] width 44 height 9
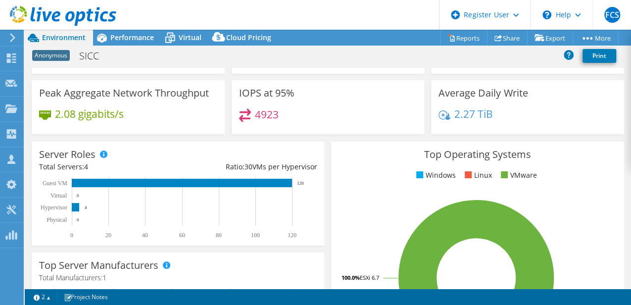
scroll to position [33, 0]
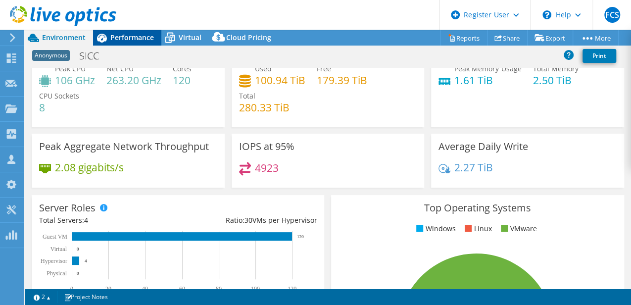
click at [127, 36] on span "Performance" at bounding box center [132, 37] width 44 height 9
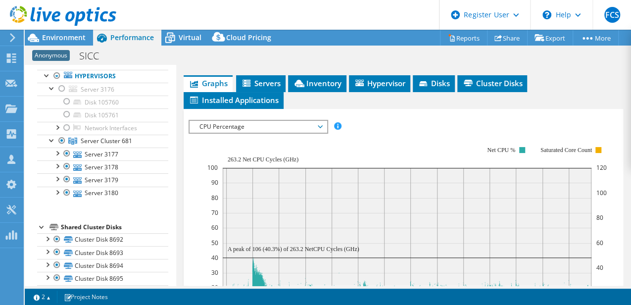
scroll to position [159, 0]
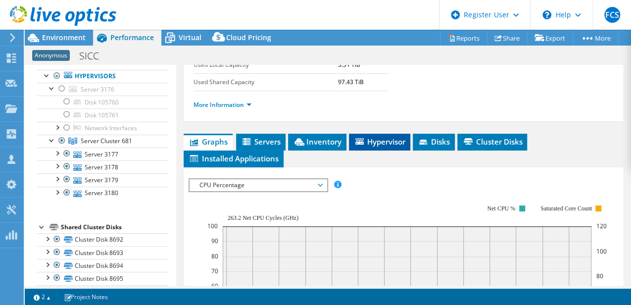
click at [371, 146] on span "Hypervisor" at bounding box center [379, 142] width 51 height 10
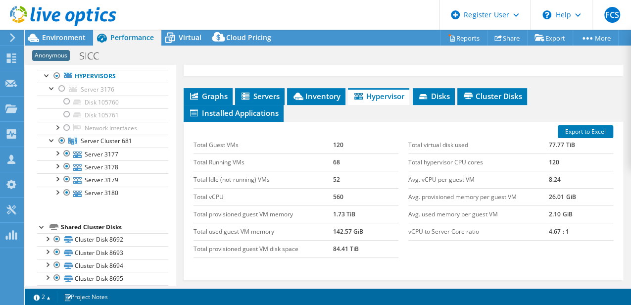
scroll to position [258, 0]
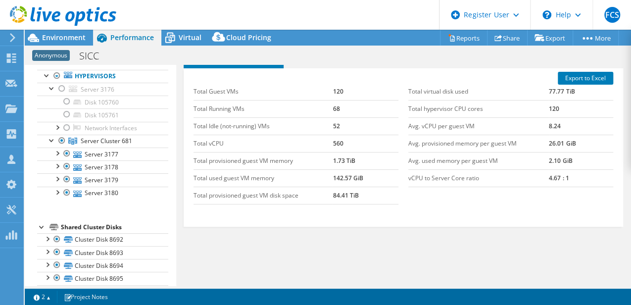
click at [554, 187] on td "4.67 : 1" at bounding box center [581, 177] width 64 height 17
drag, startPoint x: 554, startPoint y: 207, endPoint x: 542, endPoint y: 239, distance: 34.5
click at [542, 214] on div "Total Guest VMs 120 Total Running VMs 68 Total Idle (not-running) VMs 52 Total …" at bounding box center [402, 143] width 429 height 141
click at [177, 37] on icon at bounding box center [169, 37] width 17 height 17
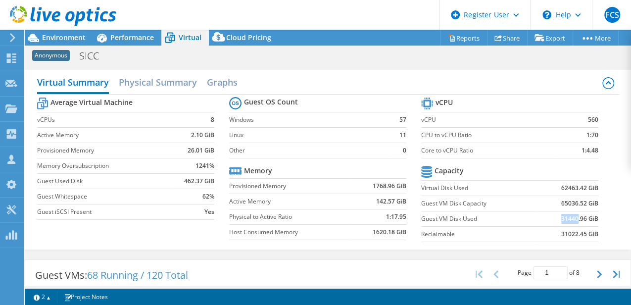
drag, startPoint x: 552, startPoint y: 217, endPoint x: 573, endPoint y: 217, distance: 20.8
click at [573, 217] on td "31440.96 GiB" at bounding box center [567, 218] width 61 height 15
copy b "31440"
click at [129, 42] on div "Performance" at bounding box center [127, 38] width 68 height 16
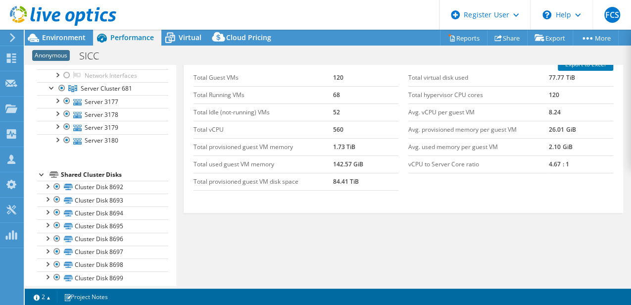
scroll to position [114, 0]
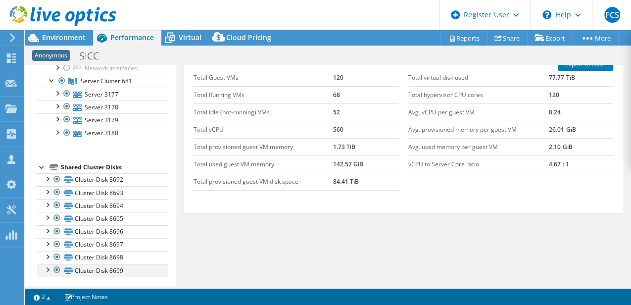
click at [47, 268] on div at bounding box center [47, 269] width 10 height 10
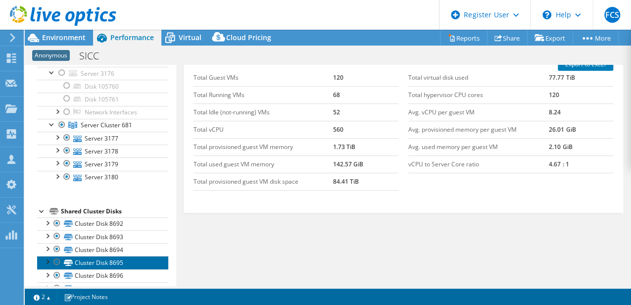
scroll to position [69, 0]
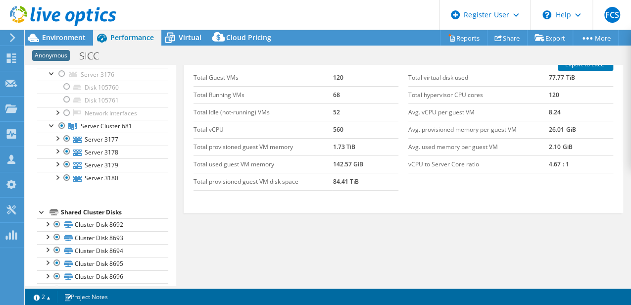
drag, startPoint x: 135, startPoint y: 191, endPoint x: 117, endPoint y: 192, distance: 18.3
click at [117, 192] on div "Project Collector Run 264 Hypervisors Server 3176" at bounding box center [102, 194] width 131 height 357
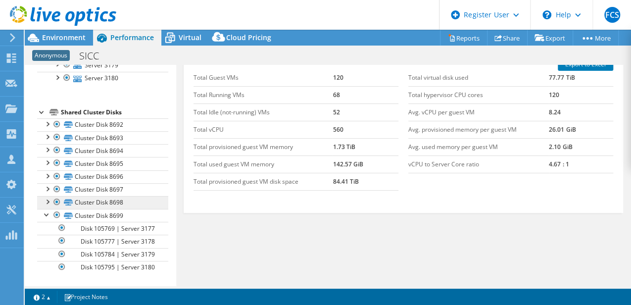
scroll to position [201, 0]
click at [47, 196] on div at bounding box center [47, 201] width 10 height 10
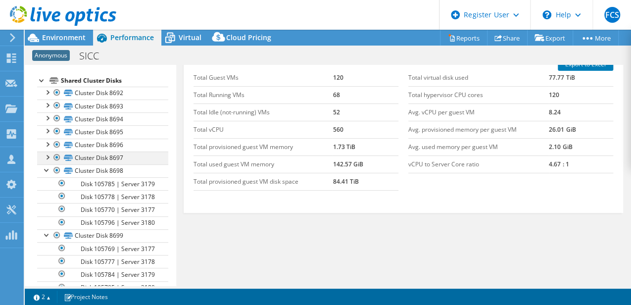
click at [47, 157] on div at bounding box center [47, 156] width 10 height 10
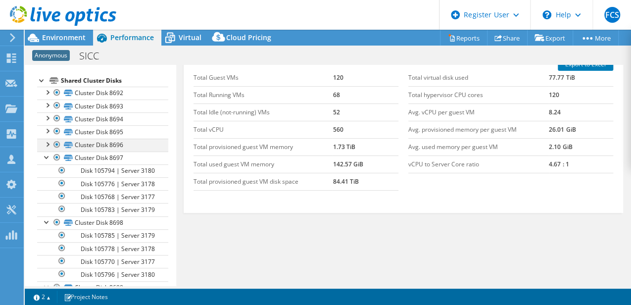
click at [47, 144] on div at bounding box center [47, 144] width 10 height 10
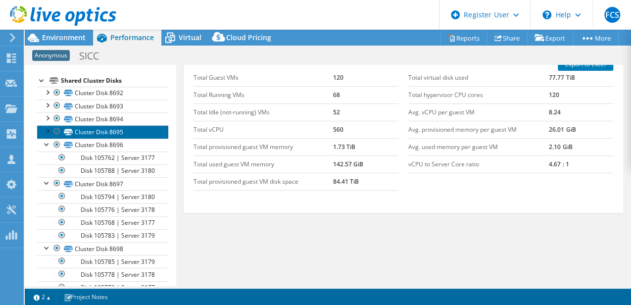
click at [47, 133] on link "Cluster Disk 8695" at bounding box center [102, 131] width 131 height 13
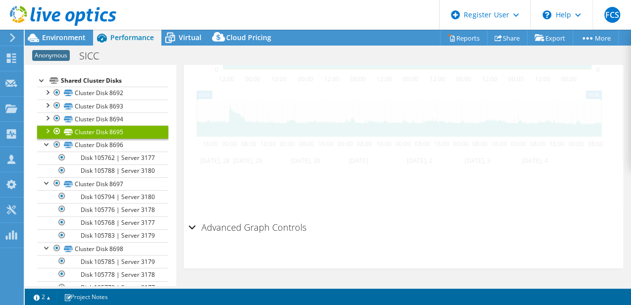
click at [47, 125] on div at bounding box center [47, 130] width 10 height 10
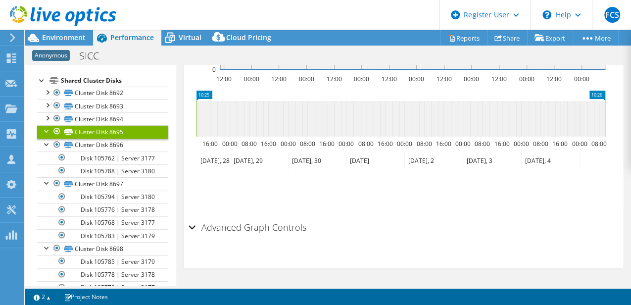
click at [47, 125] on div at bounding box center [47, 130] width 10 height 10
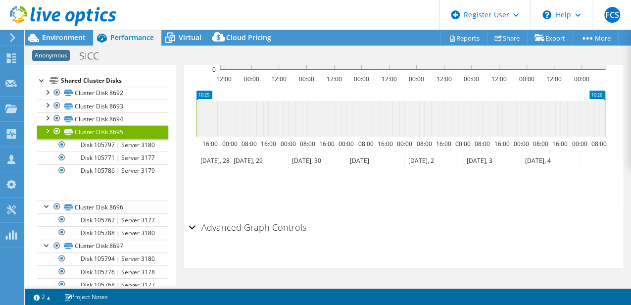
scroll to position [411, 0]
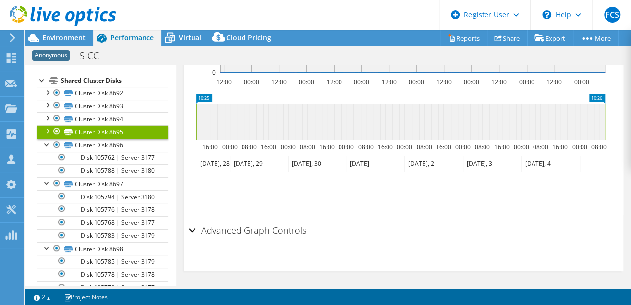
click at [47, 125] on div at bounding box center [47, 130] width 10 height 10
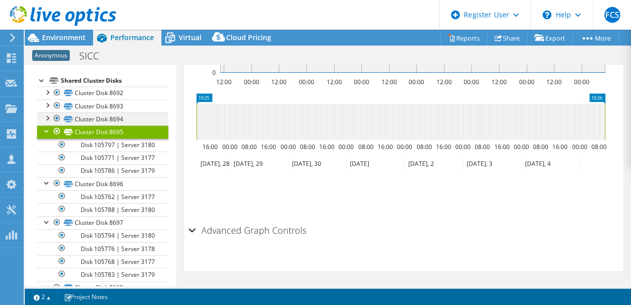
click at [47, 117] on div at bounding box center [47, 117] width 10 height 10
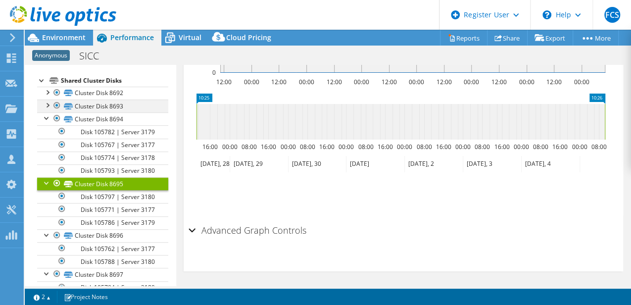
click at [48, 106] on div at bounding box center [47, 104] width 10 height 10
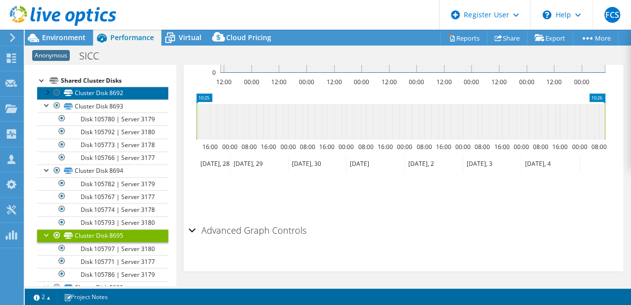
click at [48, 95] on link "Cluster Disk 8692" at bounding box center [102, 93] width 131 height 13
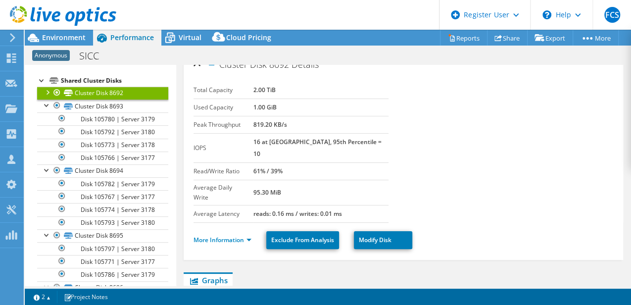
scroll to position [0, 0]
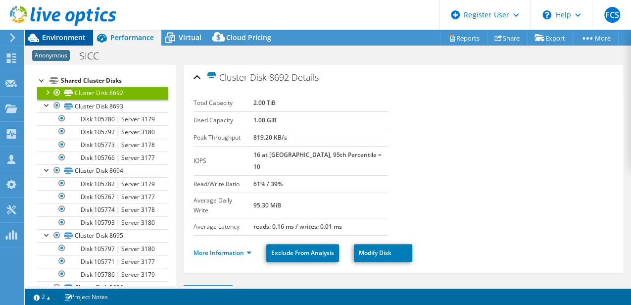
click at [84, 41] on span "Environment" at bounding box center [64, 37] width 44 height 9
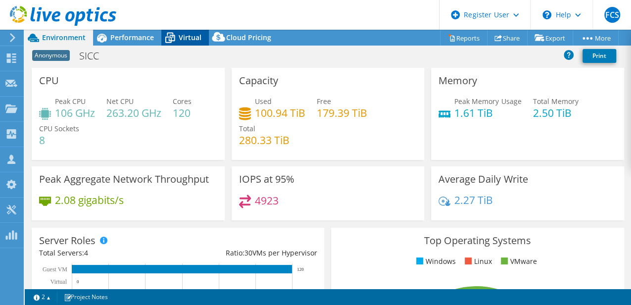
click at [181, 38] on span "Virtual" at bounding box center [190, 37] width 23 height 9
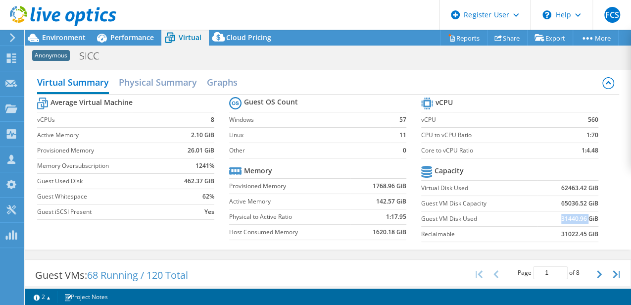
drag, startPoint x: 553, startPoint y: 219, endPoint x: 584, endPoint y: 220, distance: 31.2
click at [584, 220] on td "31440.96 GiB" at bounding box center [567, 218] width 61 height 15
click at [537, 222] on td "31440.96 GiB" at bounding box center [567, 218] width 61 height 15
click at [537, 223] on td "31440.96 GiB" at bounding box center [567, 218] width 61 height 15
drag, startPoint x: 536, startPoint y: 223, endPoint x: 537, endPoint y: 217, distance: 6.0
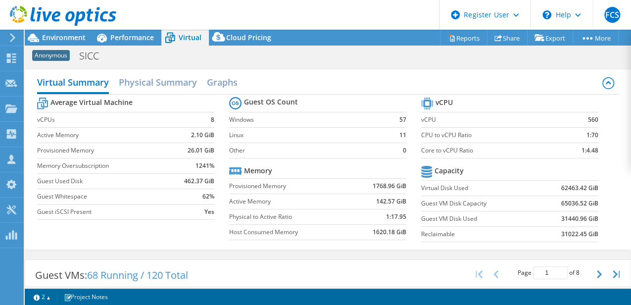
click at [537, 217] on td "31440.96 GiB" at bounding box center [567, 218] width 61 height 15
click at [172, 61] on div "Anonymous SICC Print" at bounding box center [328, 56] width 606 height 18
click at [568, 217] on b "31440.96 GiB" at bounding box center [579, 219] width 37 height 10
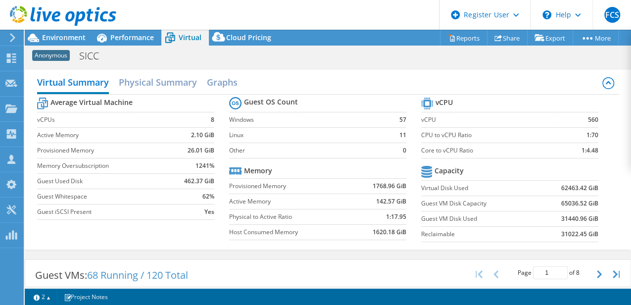
drag, startPoint x: 568, startPoint y: 217, endPoint x: 555, endPoint y: 219, distance: 13.6
click at [555, 219] on td "31440.96 GiB" at bounding box center [567, 218] width 61 height 15
drag, startPoint x: 553, startPoint y: 219, endPoint x: 565, endPoint y: 223, distance: 13.1
click at [564, 223] on td "31440.96 GiB" at bounding box center [567, 218] width 61 height 15
click at [520, 223] on td "Guest VM Disk Used" at bounding box center [479, 218] width 116 height 15
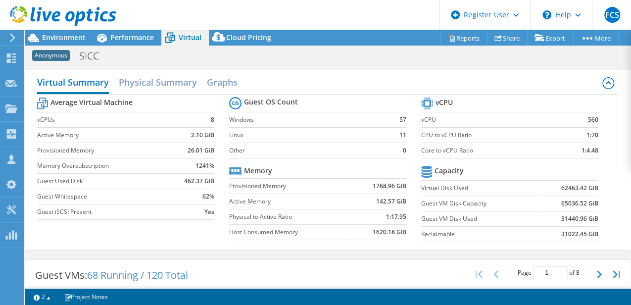
click at [512, 222] on td "Guest VM Disk Used" at bounding box center [479, 218] width 116 height 15
click at [511, 223] on td "Guest VM Disk Used" at bounding box center [479, 218] width 116 height 15
click at [76, 41] on span "Environment" at bounding box center [64, 37] width 44 height 9
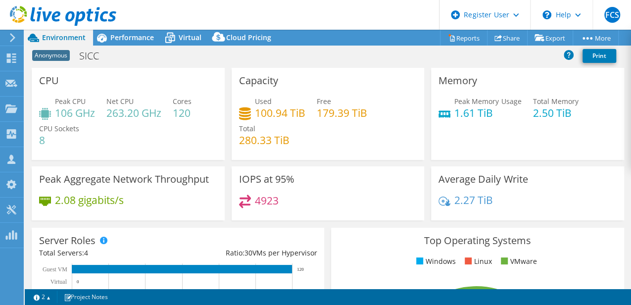
click at [225, 131] on div "CPU Peak CPU 106 GHz Net CPU 263.20 GHz Cores 120 CPU Sockets 8" at bounding box center [128, 114] width 200 height 92
click at [146, 37] on span "Performance" at bounding box center [132, 37] width 44 height 9
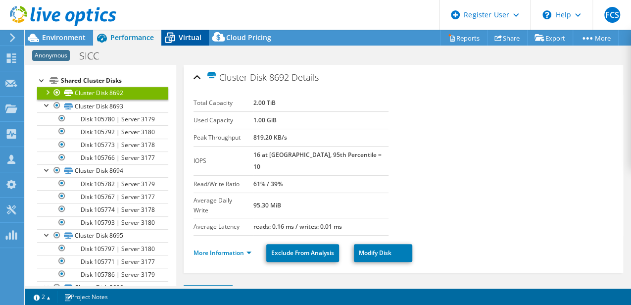
click at [179, 37] on span "Virtual" at bounding box center [190, 37] width 23 height 9
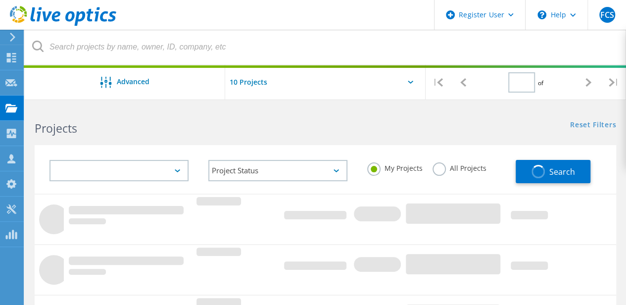
type input "3"
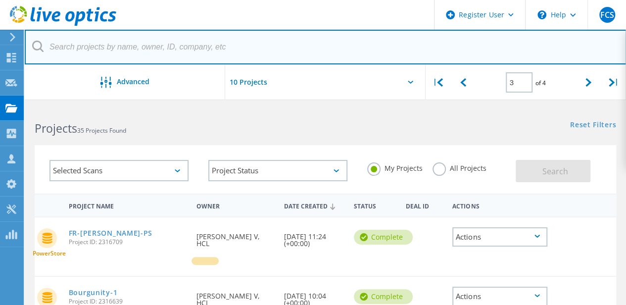
click at [118, 49] on input "text" at bounding box center [326, 47] width 602 height 35
type input "2785837"
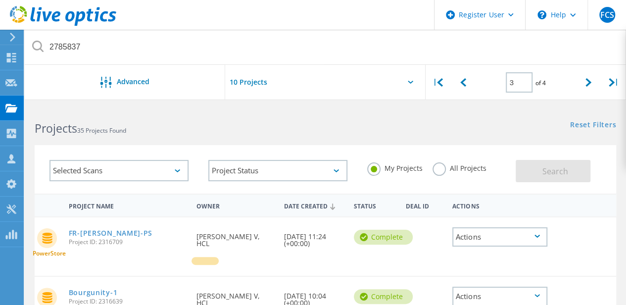
type input "2785837"
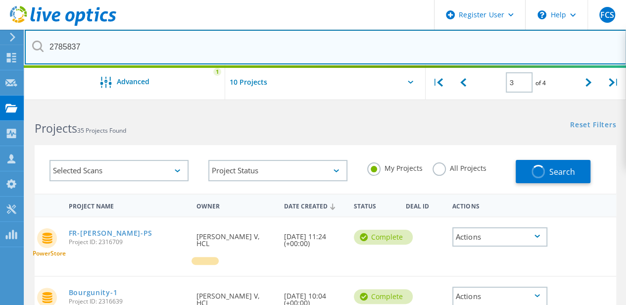
type input "1"
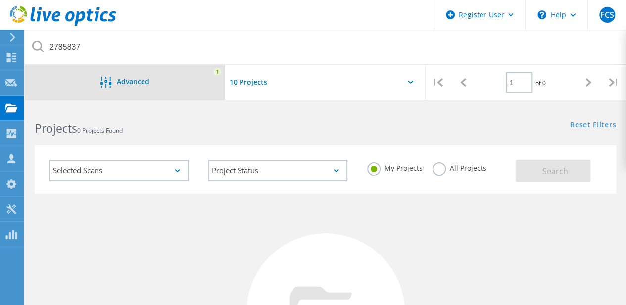
click at [144, 82] on span "Advanced" at bounding box center [133, 81] width 33 height 7
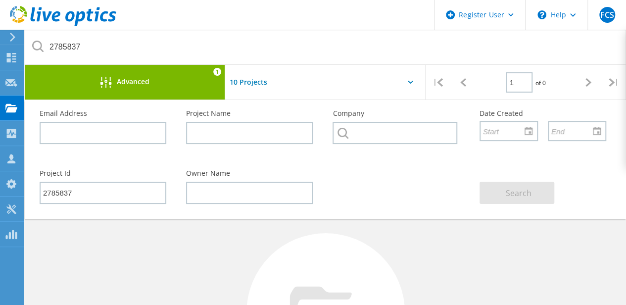
click at [390, 173] on div "Project Id 2785837 Owner Name Search" at bounding box center [323, 187] width 586 height 54
click at [191, 83] on div "Advanced" at bounding box center [125, 83] width 200 height 12
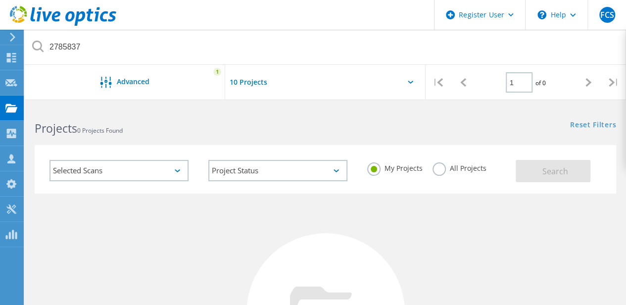
click at [448, 165] on label "All Projects" at bounding box center [459, 166] width 54 height 9
click at [0, 0] on input "All Projects" at bounding box center [0, 0] width 0 height 0
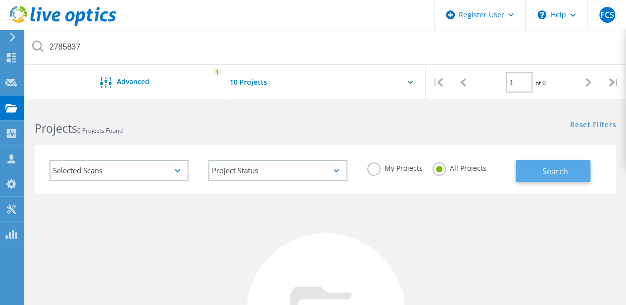
click at [535, 169] on button "Search" at bounding box center [552, 171] width 75 height 22
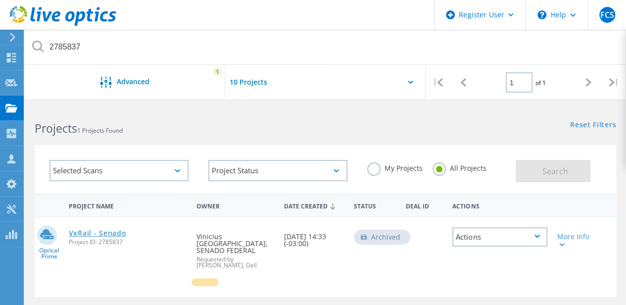
click at [118, 232] on link "VxRail - Senado" at bounding box center [98, 233] width 58 height 7
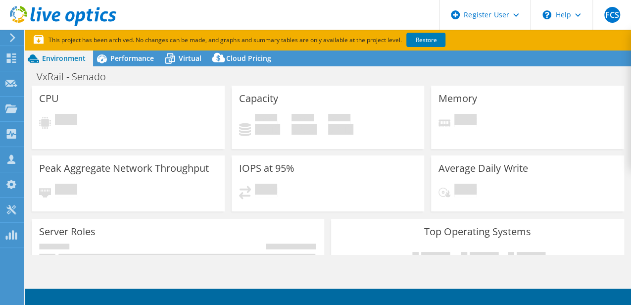
select select "USWest"
select select "USD"
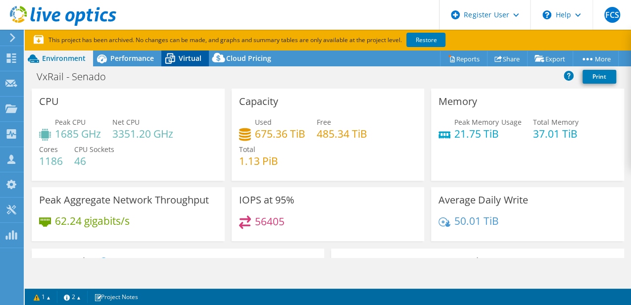
click at [183, 61] on span "Virtual" at bounding box center [190, 57] width 23 height 9
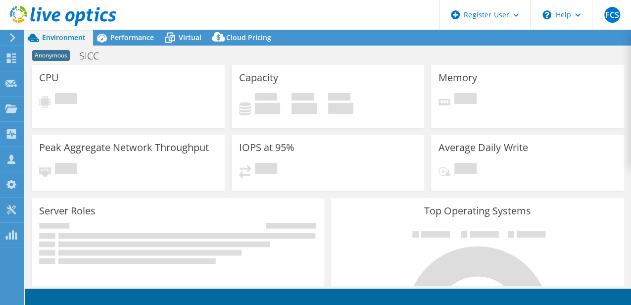
select select "EULondon"
select select "USD"
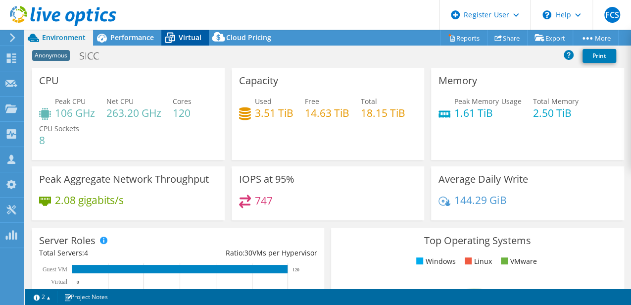
click at [188, 38] on span "Virtual" at bounding box center [190, 37] width 23 height 9
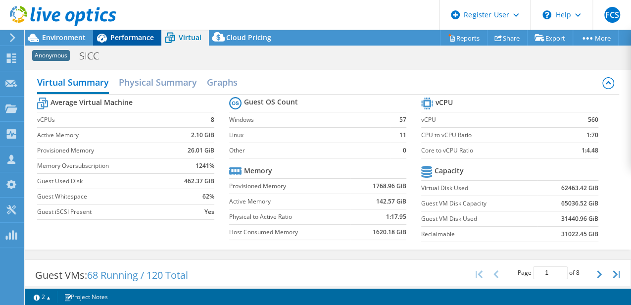
click at [141, 43] on div "Performance" at bounding box center [127, 38] width 68 height 16
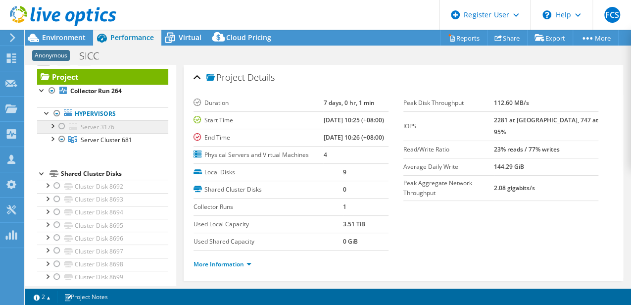
scroll to position [25, 0]
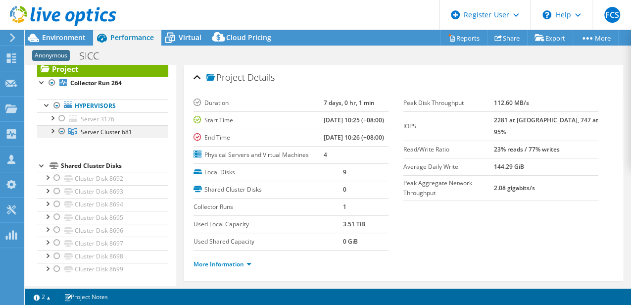
click at [52, 133] on div at bounding box center [52, 130] width 10 height 10
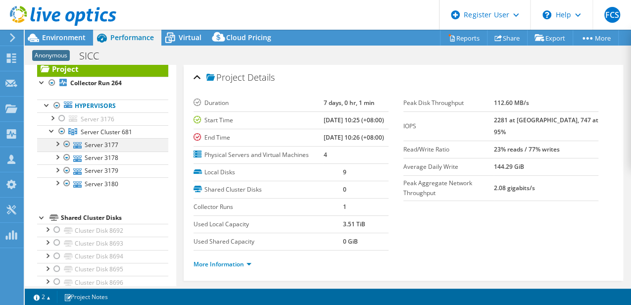
click at [67, 143] on div at bounding box center [67, 144] width 10 height 12
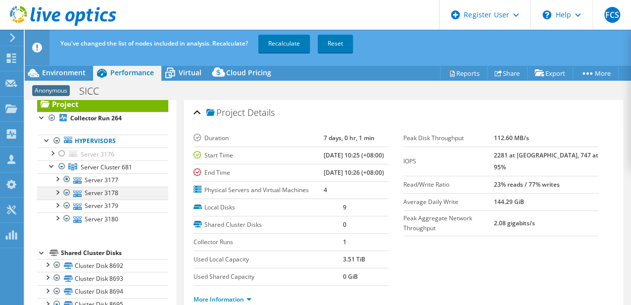
click at [68, 192] on div at bounding box center [67, 193] width 10 height 12
click at [69, 205] on div at bounding box center [67, 205] width 10 height 12
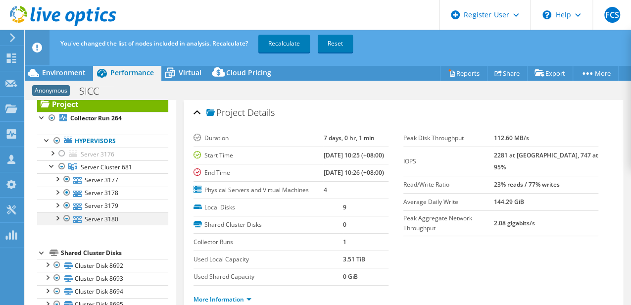
click at [67, 220] on div at bounding box center [67, 218] width 10 height 12
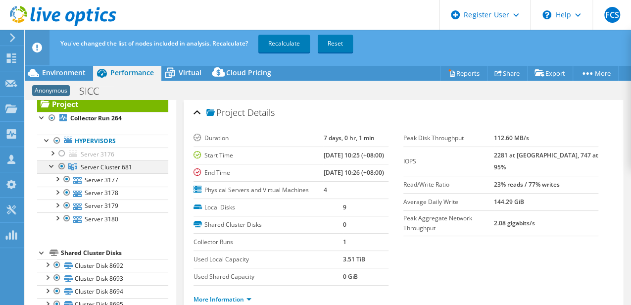
click at [49, 165] on div at bounding box center [52, 165] width 10 height 10
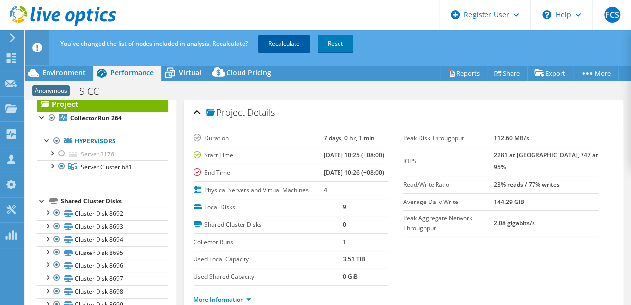
click at [283, 44] on link "Recalculate" at bounding box center [283, 44] width 51 height 18
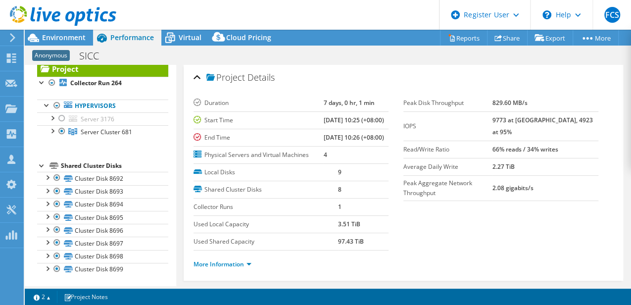
click at [56, 32] on div at bounding box center [58, 16] width 116 height 33
click at [59, 37] on span "Environment" at bounding box center [64, 37] width 44 height 9
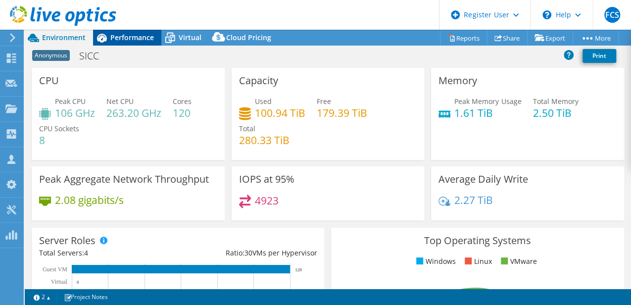
click at [138, 41] on span "Performance" at bounding box center [132, 37] width 44 height 9
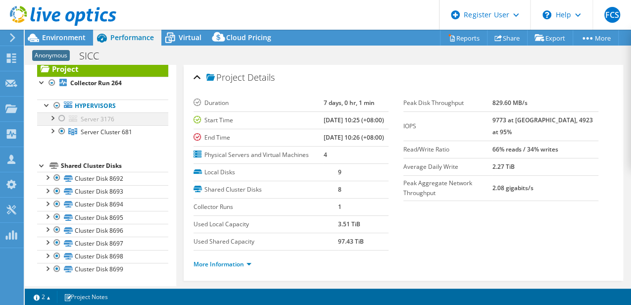
click at [60, 117] on div at bounding box center [62, 118] width 10 height 12
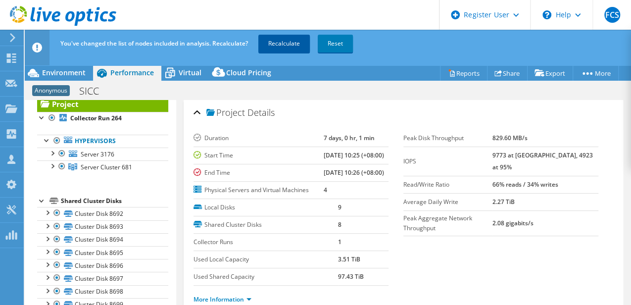
click at [272, 42] on link "Recalculate" at bounding box center [283, 44] width 51 height 18
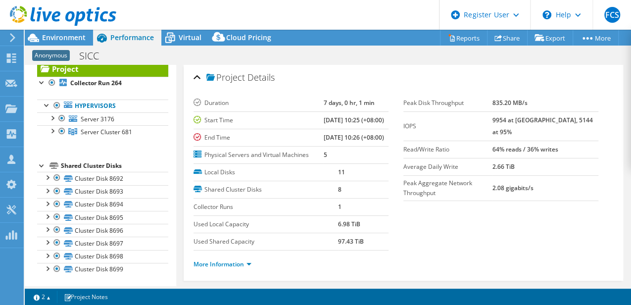
click at [76, 37] on span "Environment" at bounding box center [64, 37] width 44 height 9
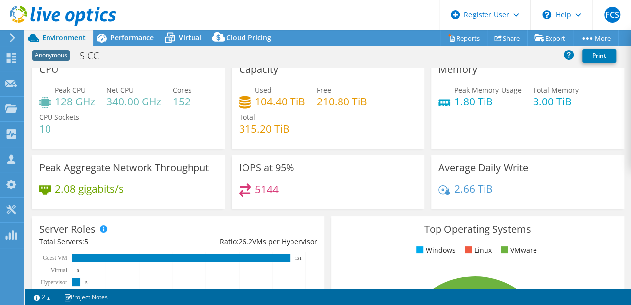
scroll to position [0, 0]
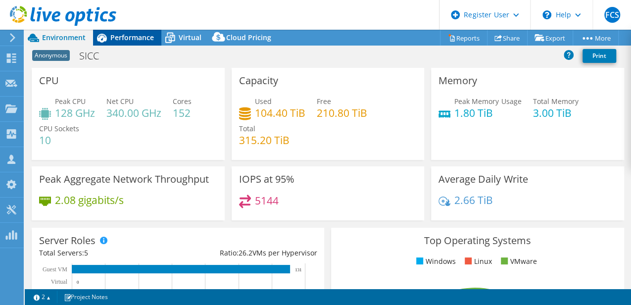
click at [140, 37] on span "Performance" at bounding box center [132, 37] width 44 height 9
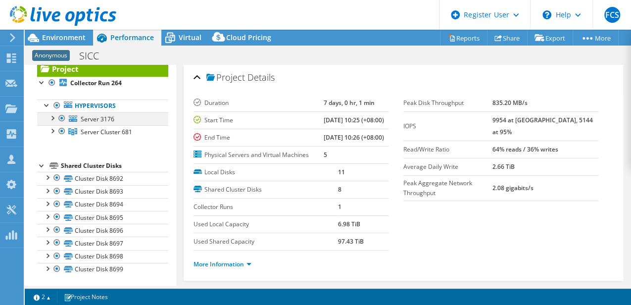
click at [60, 119] on div at bounding box center [62, 118] width 10 height 12
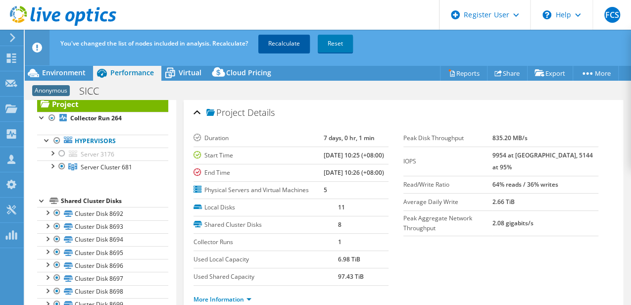
click at [275, 41] on link "Recalculate" at bounding box center [283, 44] width 51 height 18
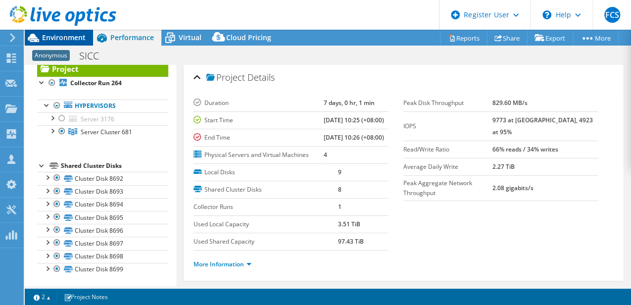
click at [69, 38] on span "Environment" at bounding box center [64, 37] width 44 height 9
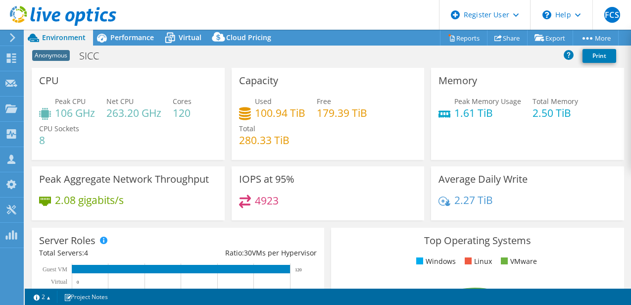
select select "EULondon"
select select "USD"
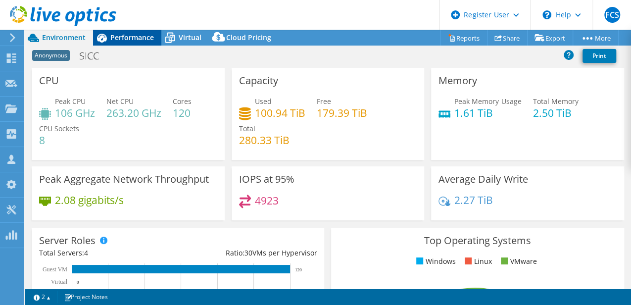
scroll to position [25, 0]
click at [132, 39] on span "Performance" at bounding box center [132, 37] width 44 height 9
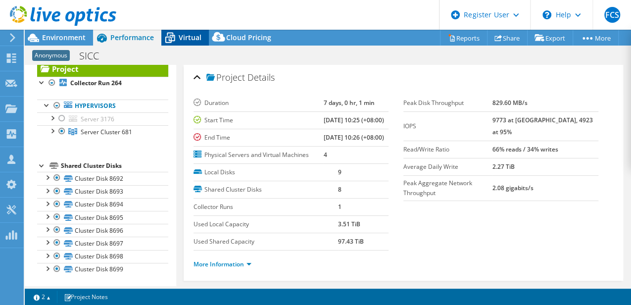
click at [184, 43] on div "Virtual" at bounding box center [184, 38] width 47 height 16
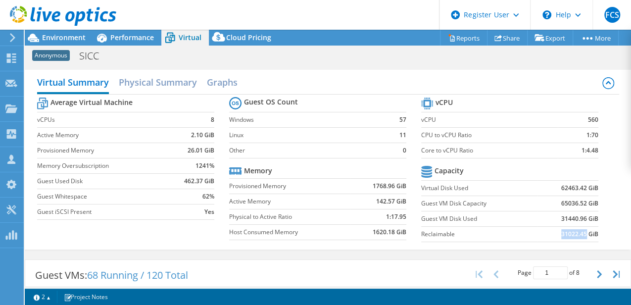
drag, startPoint x: 546, startPoint y: 234, endPoint x: 580, endPoint y: 233, distance: 34.1
click at [580, 233] on td "31022.45 GiB" at bounding box center [567, 233] width 61 height 15
drag, startPoint x: 580, startPoint y: 233, endPoint x: 534, endPoint y: 233, distance: 46.0
click at [537, 233] on td "31022.45 GiB" at bounding box center [567, 233] width 61 height 15
click at [576, 233] on b "31022.45 GiB" at bounding box center [579, 234] width 37 height 10
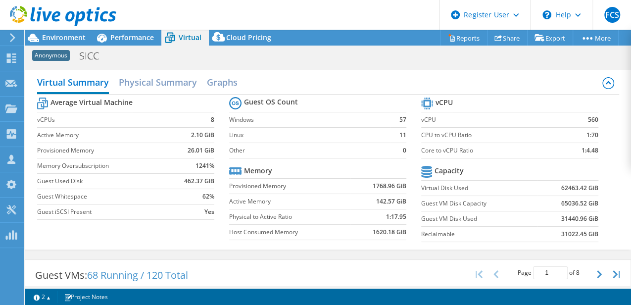
click at [576, 233] on b "31022.45 GiB" at bounding box center [579, 234] width 37 height 10
drag, startPoint x: 576, startPoint y: 233, endPoint x: 562, endPoint y: 234, distance: 14.5
click at [562, 234] on b "31022.45 GiB" at bounding box center [579, 234] width 37 height 10
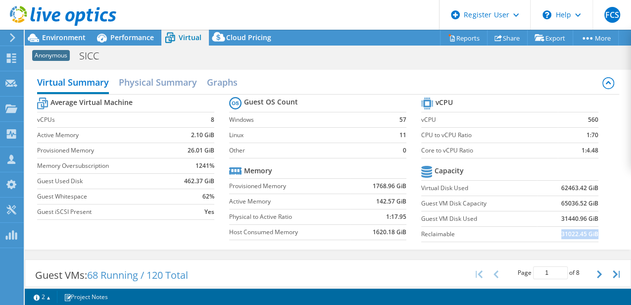
click at [562, 234] on b "31022.45 GiB" at bounding box center [579, 234] width 37 height 10
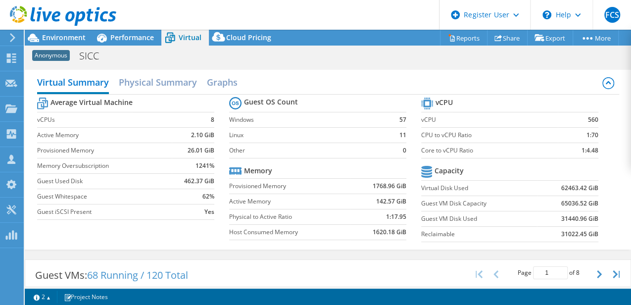
click at [563, 234] on b "31022.45 GiB" at bounding box center [579, 234] width 37 height 10
click at [561, 234] on b "31022.45 GiB" at bounding box center [579, 234] width 37 height 10
drag, startPoint x: 555, startPoint y: 234, endPoint x: 587, endPoint y: 234, distance: 32.2
click at [587, 234] on td "31022.45 GiB" at bounding box center [567, 233] width 61 height 15
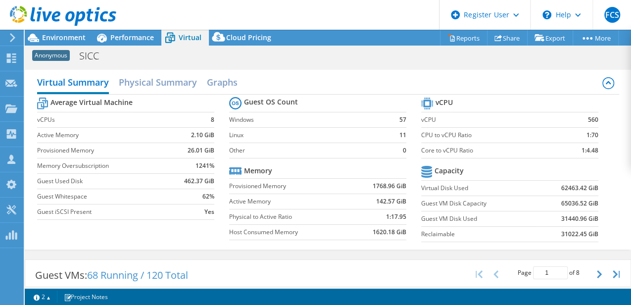
drag, startPoint x: 587, startPoint y: 234, endPoint x: 555, endPoint y: 233, distance: 31.7
click at [555, 233] on td "31022.45 GiB" at bounding box center [567, 233] width 61 height 15
drag, startPoint x: 556, startPoint y: 232, endPoint x: 580, endPoint y: 232, distance: 23.7
click at [580, 232] on b "31022.45 GiB" at bounding box center [579, 234] width 37 height 10
drag, startPoint x: 580, startPoint y: 232, endPoint x: 562, endPoint y: 230, distance: 17.9
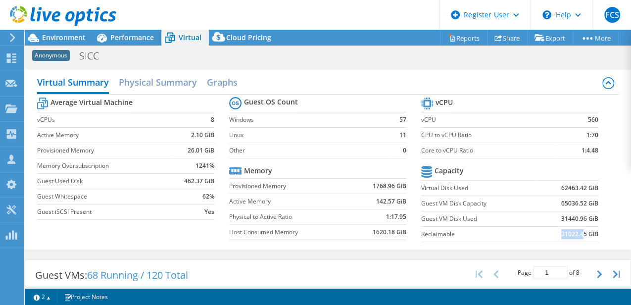
click at [562, 230] on b "31022.45 GiB" at bounding box center [579, 234] width 37 height 10
